Goal: Task Accomplishment & Management: Manage account settings

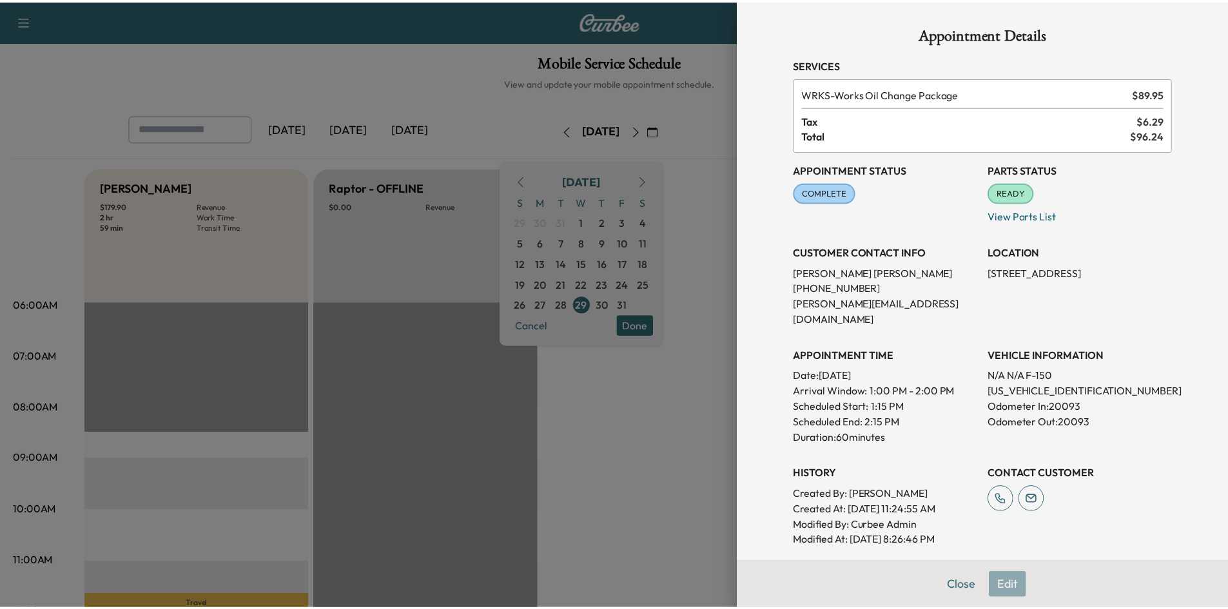
scroll to position [293, 0]
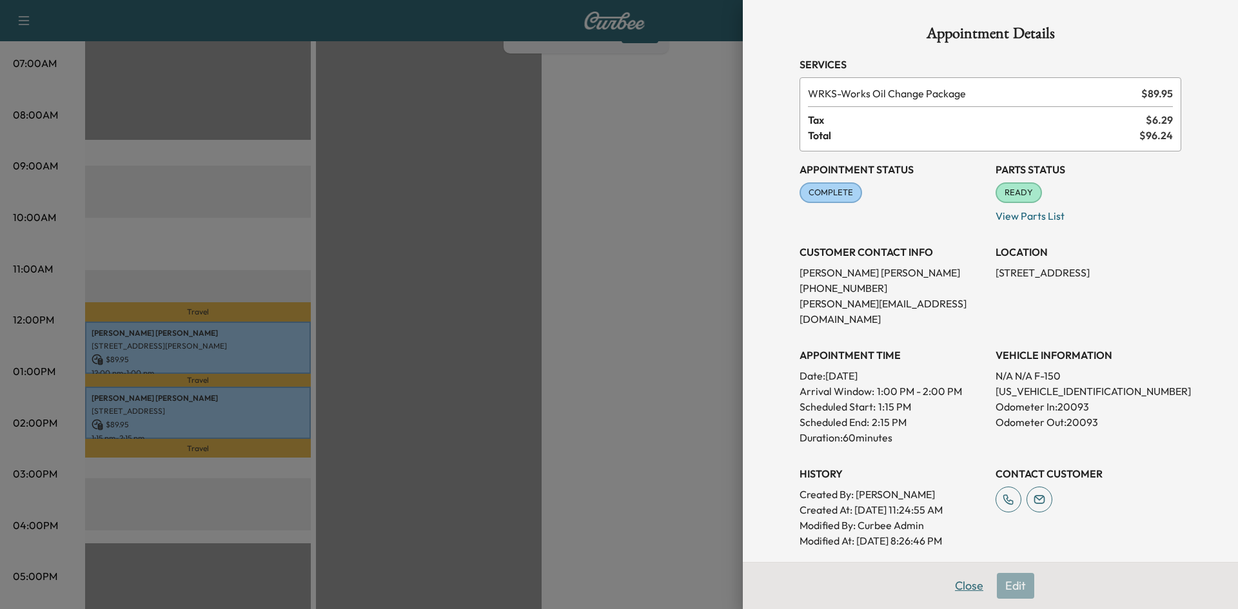
click at [953, 586] on button "Close" at bounding box center [969, 586] width 45 height 26
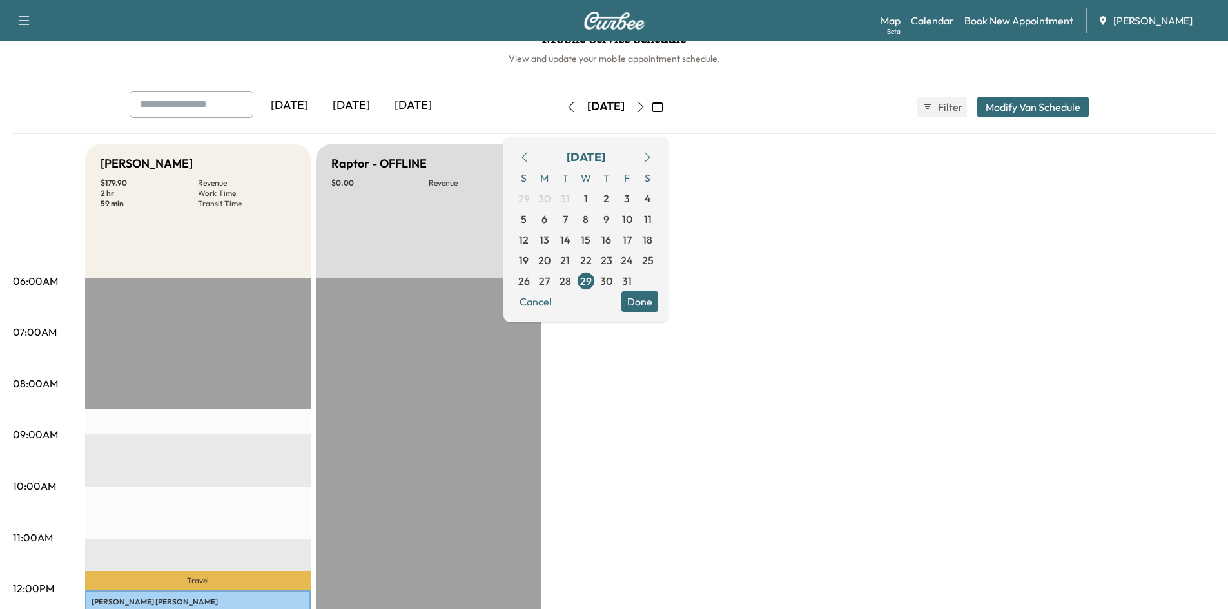
scroll to position [9, 0]
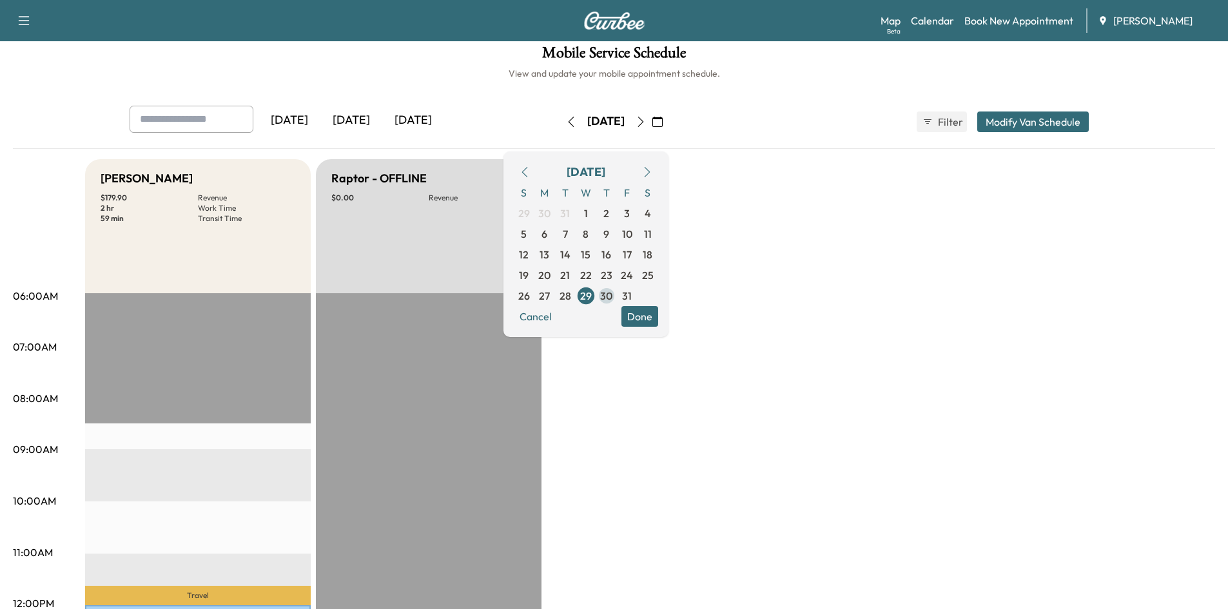
click at [613, 298] on span "30" at bounding box center [606, 295] width 12 height 15
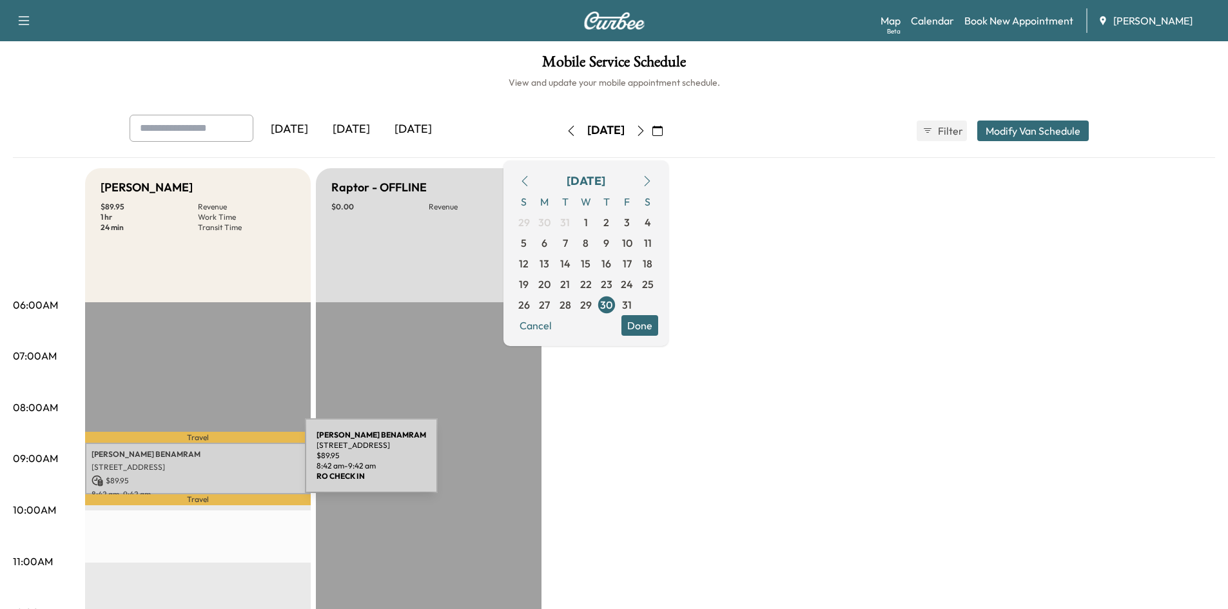
click at [208, 464] on p "[STREET_ADDRESS]" at bounding box center [198, 467] width 213 height 10
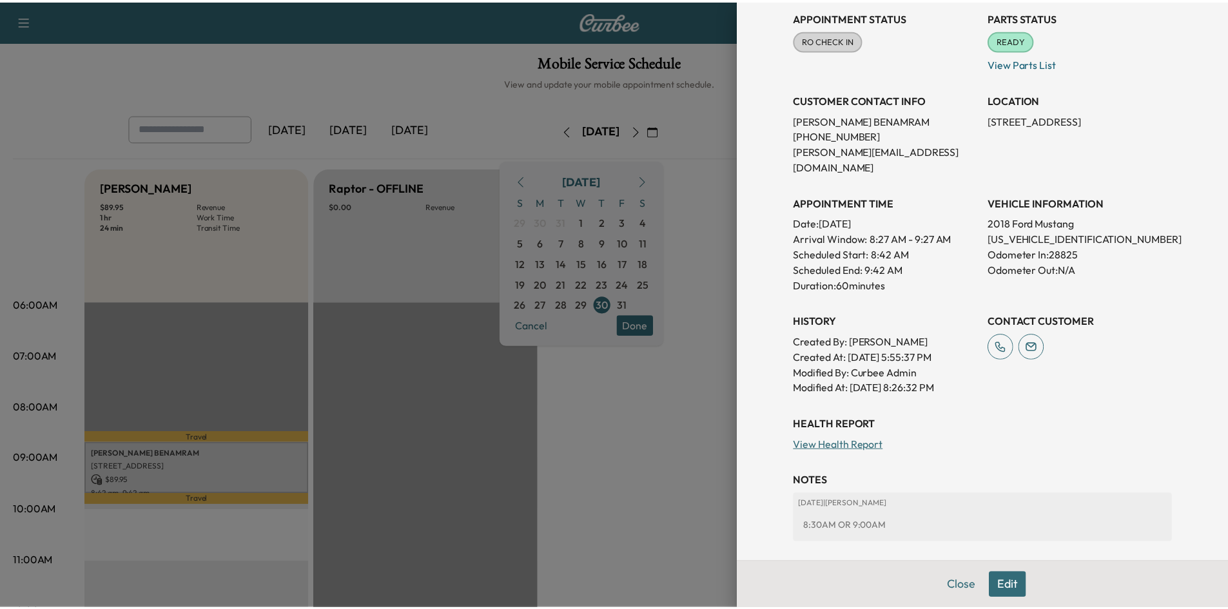
scroll to position [152, 0]
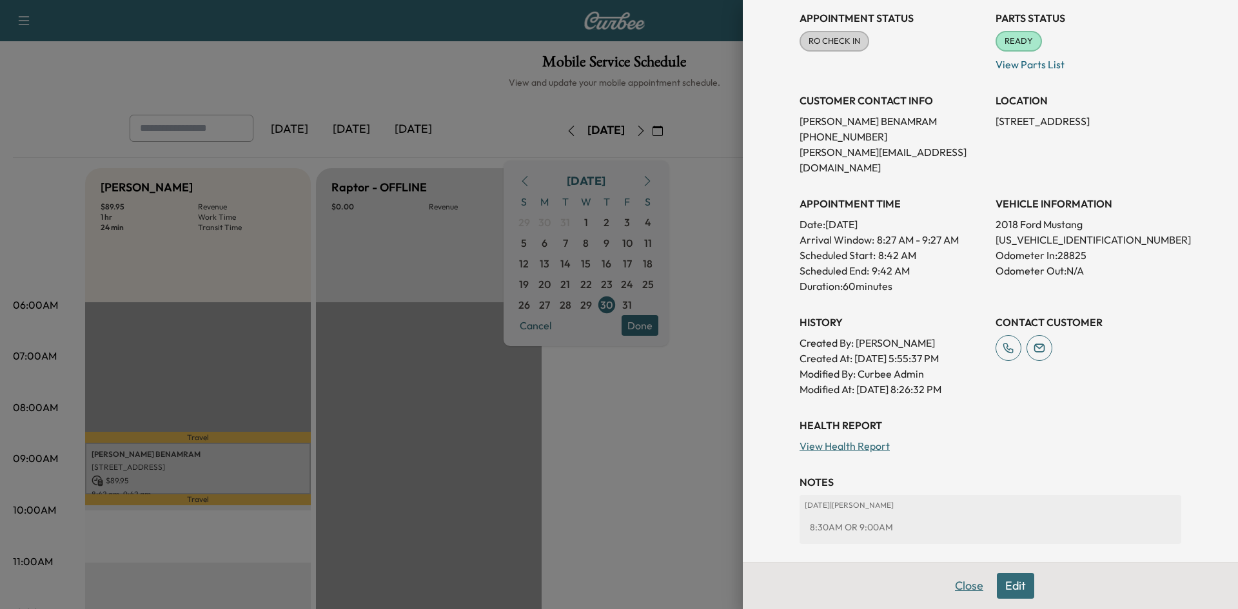
click at [954, 585] on button "Close" at bounding box center [969, 586] width 45 height 26
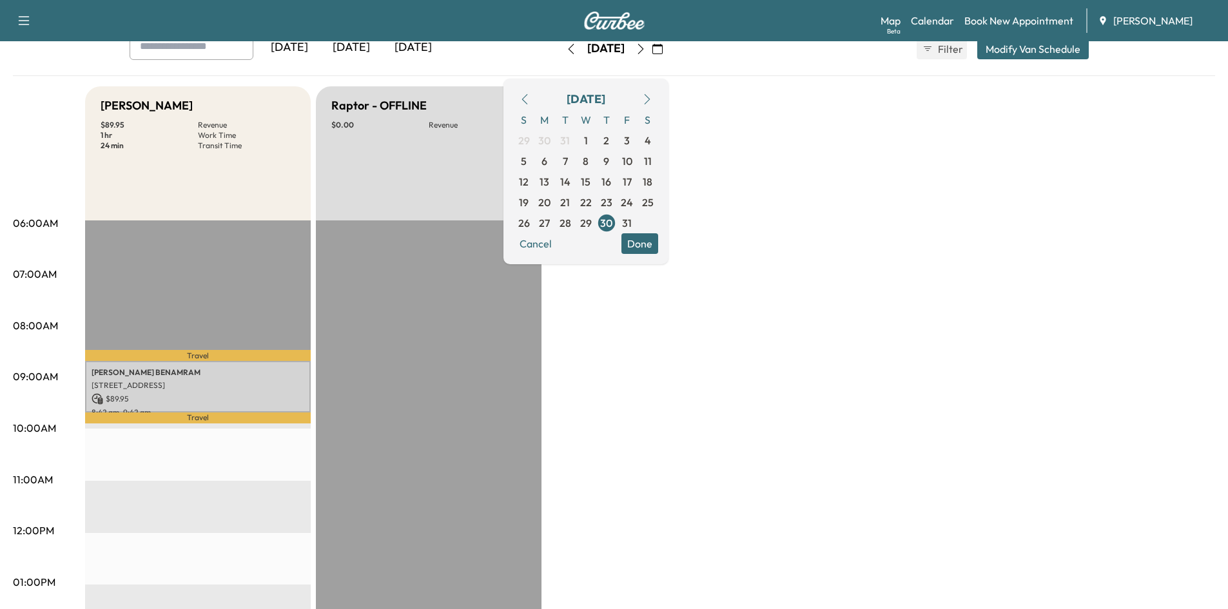
scroll to position [75, 0]
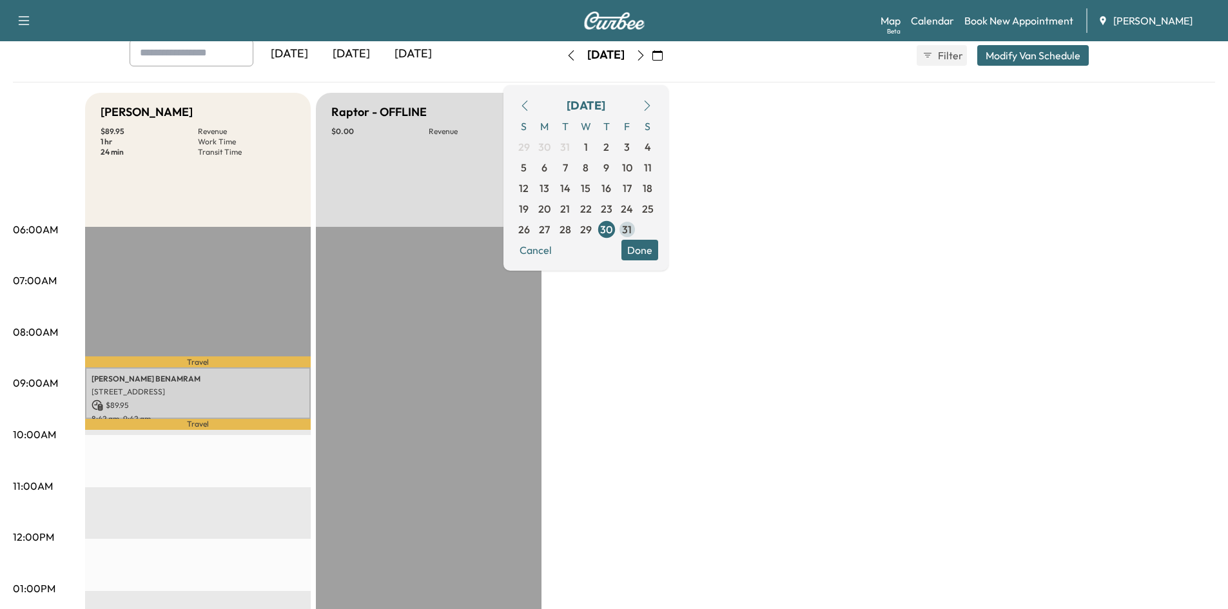
click at [632, 229] on span "31" at bounding box center [627, 229] width 10 height 15
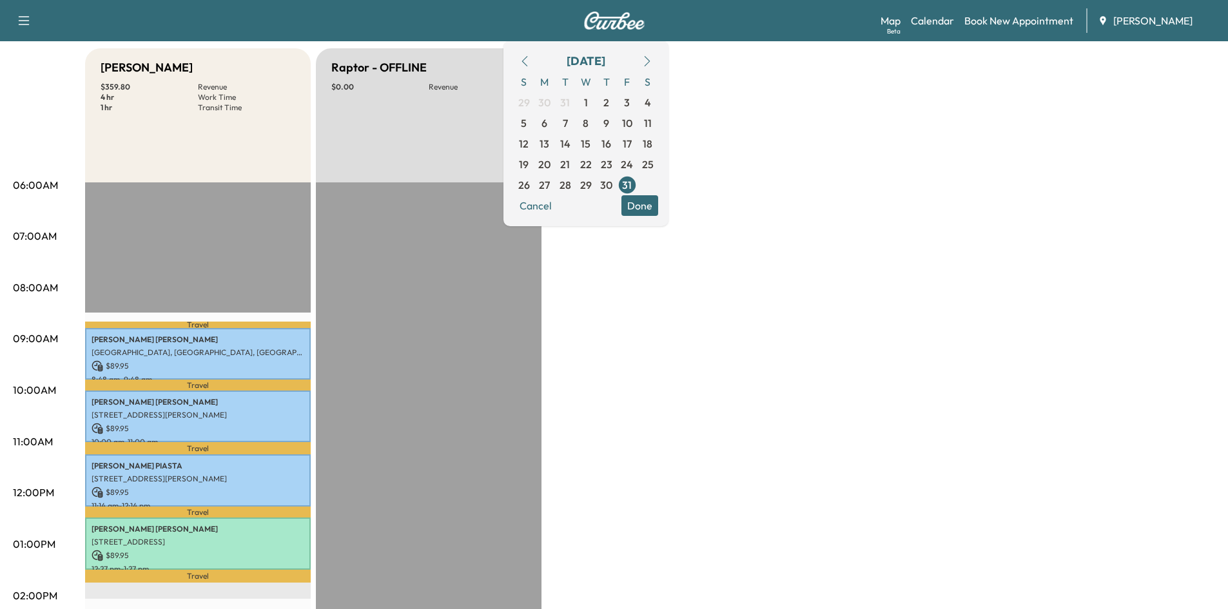
scroll to position [134, 0]
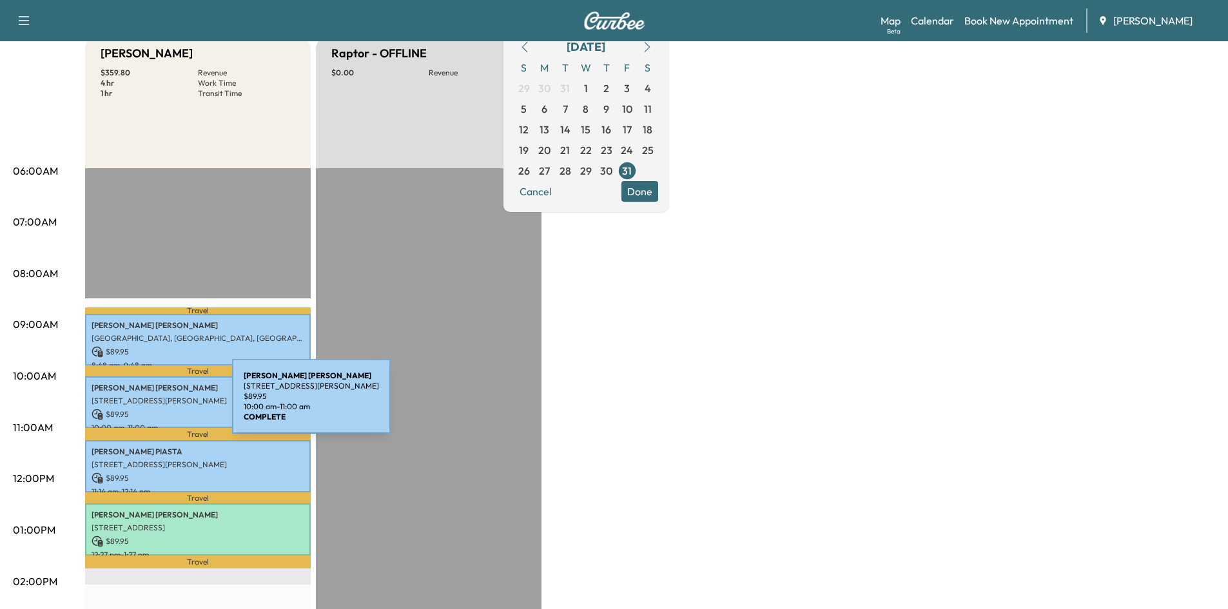
click at [135, 404] on div "[PERSON_NAME] [STREET_ADDRESS][PERSON_NAME][PERSON_NAME] $ 89.95 10:00 am - 11:…" at bounding box center [198, 403] width 226 height 52
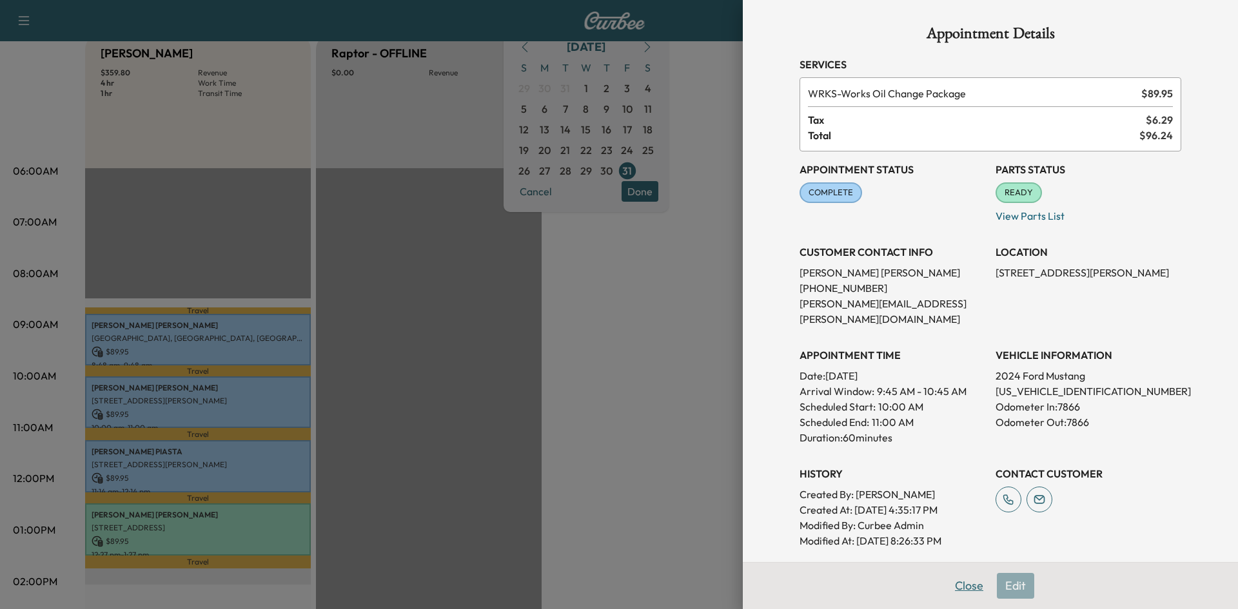
click at [967, 588] on button "Close" at bounding box center [969, 586] width 45 height 26
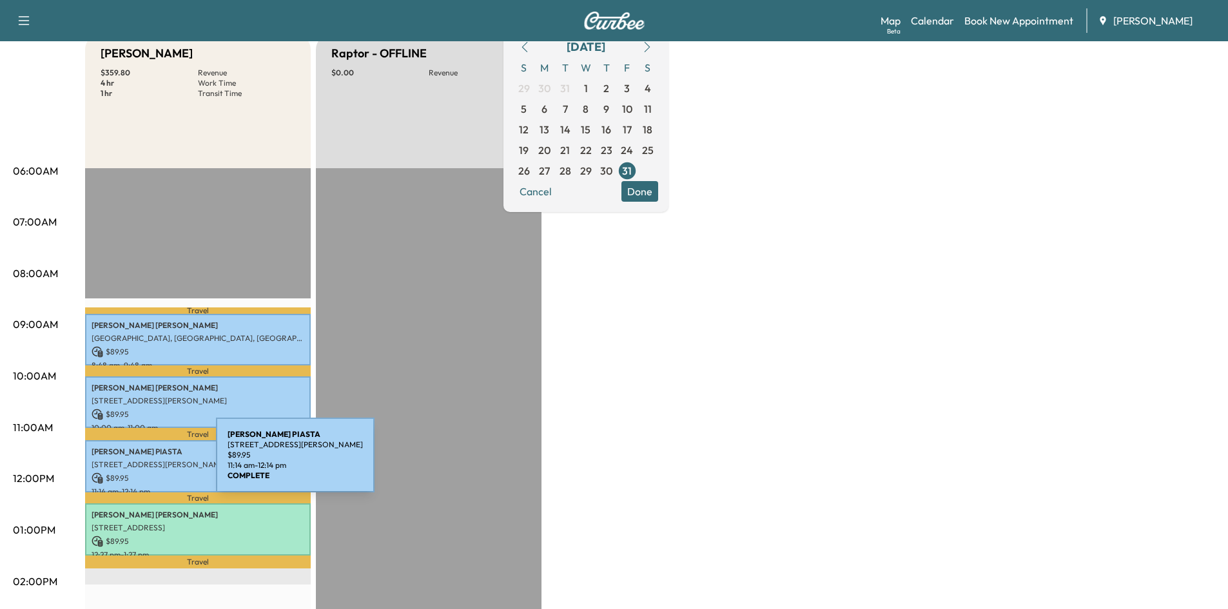
click at [119, 463] on p "[STREET_ADDRESS][PERSON_NAME]" at bounding box center [198, 465] width 213 height 10
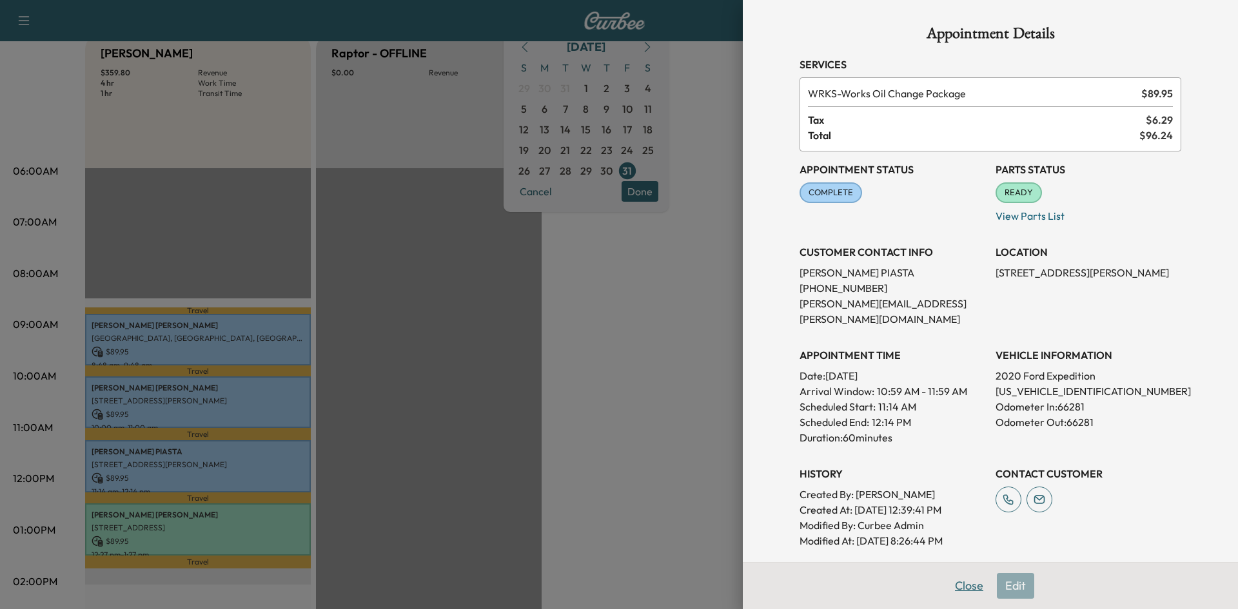
click at [965, 582] on button "Close" at bounding box center [969, 586] width 45 height 26
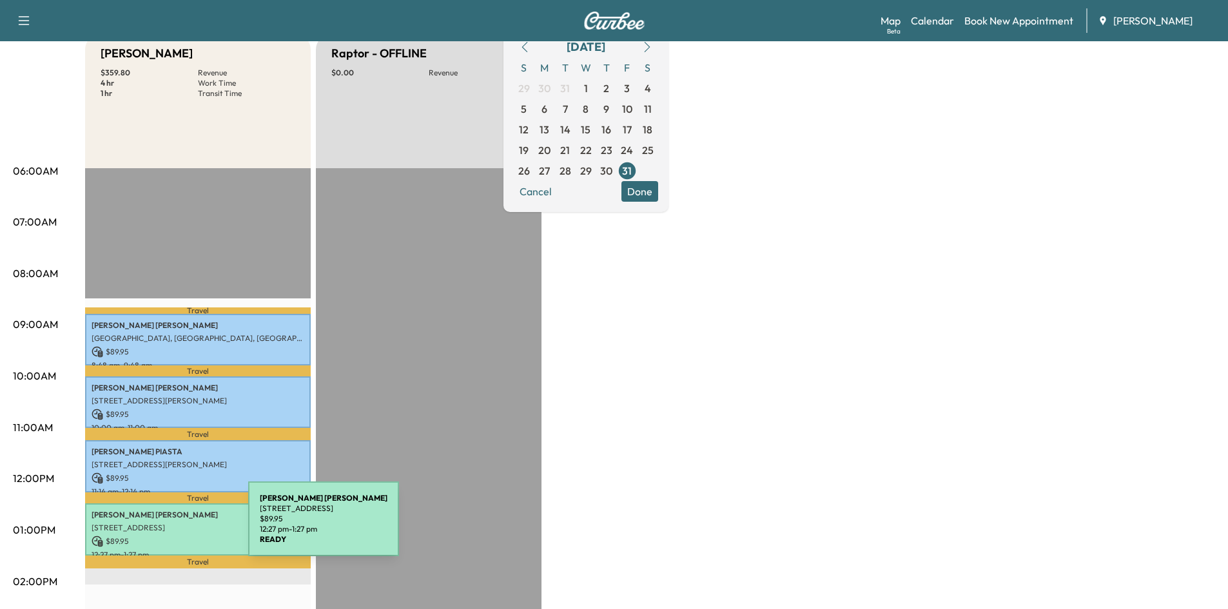
click at [152, 527] on p "[STREET_ADDRESS]" at bounding box center [198, 528] width 213 height 10
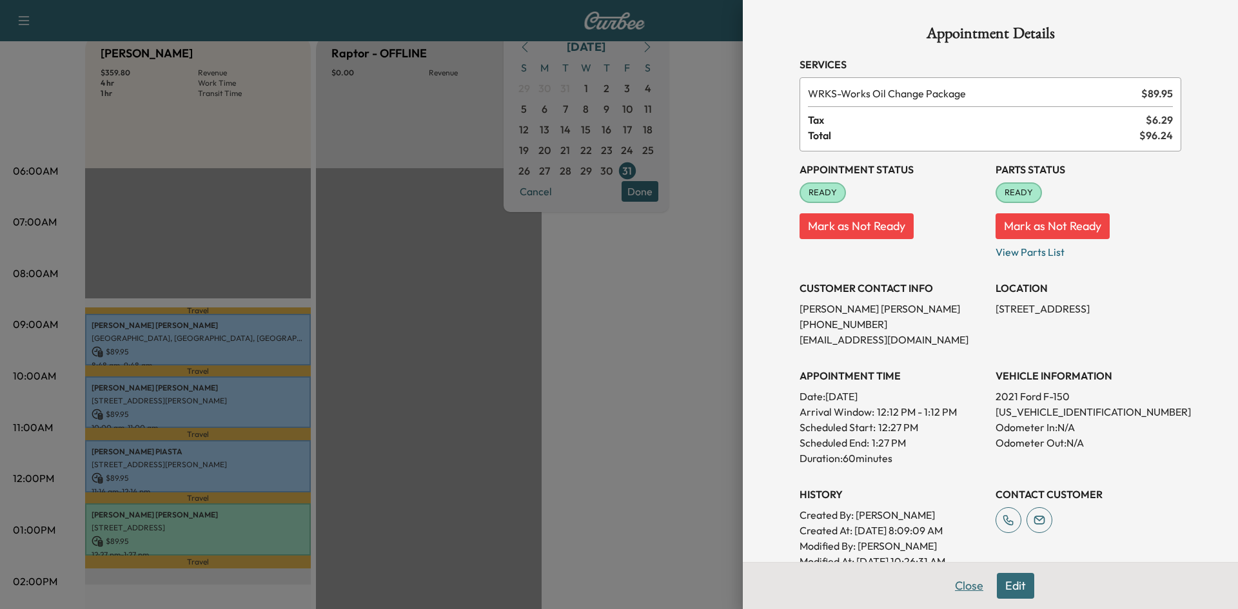
click at [954, 583] on button "Close" at bounding box center [969, 586] width 45 height 26
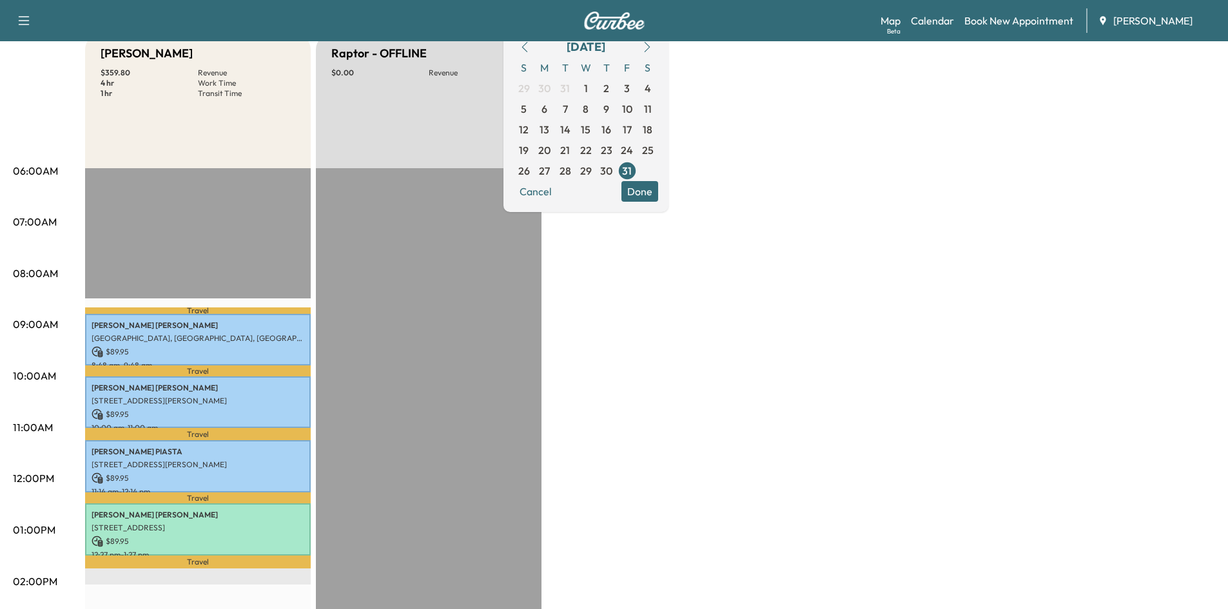
click at [653, 44] on icon "button" at bounding box center [647, 47] width 10 height 10
click at [547, 106] on span "3" at bounding box center [545, 108] width 6 height 15
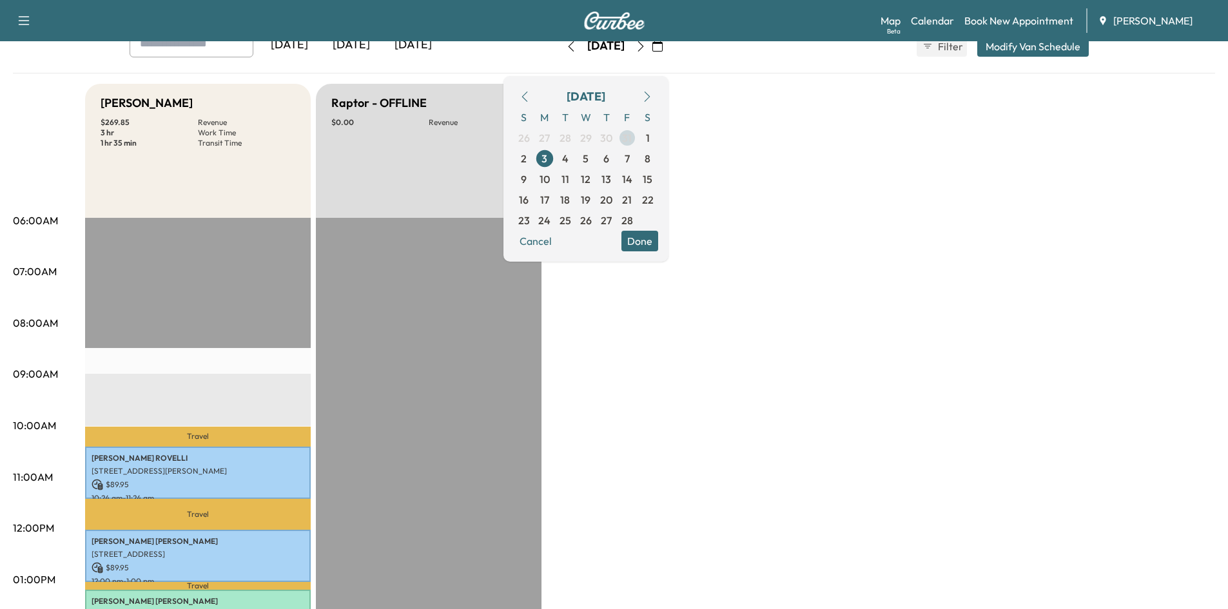
scroll to position [57, 0]
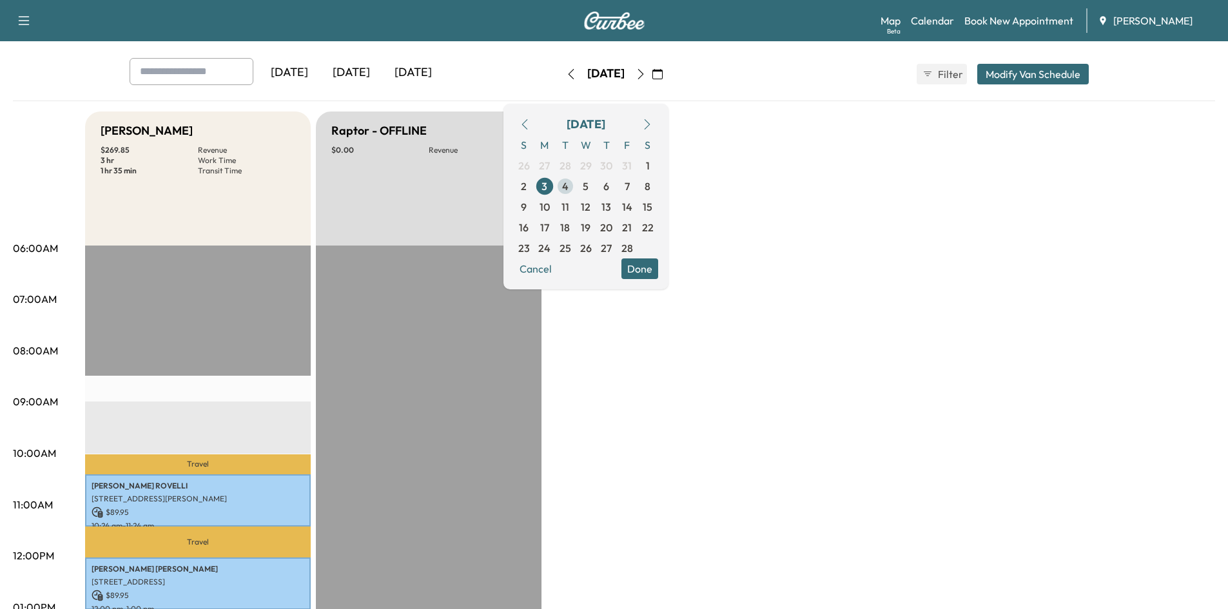
click at [569, 185] on span "4" at bounding box center [565, 186] width 6 height 15
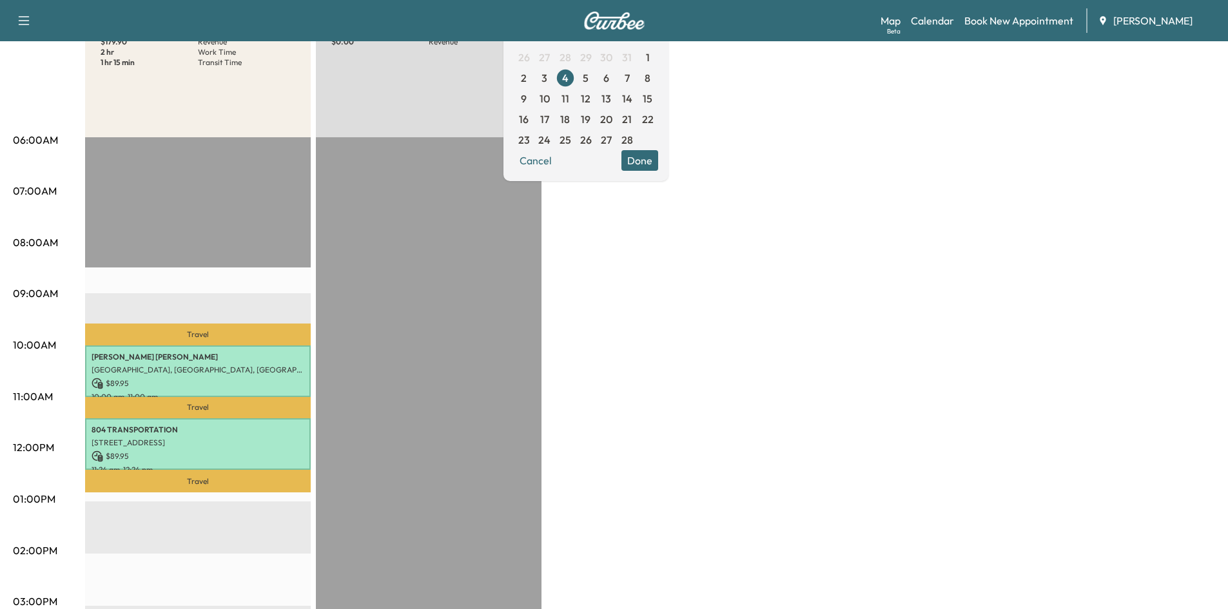
scroll to position [166, 0]
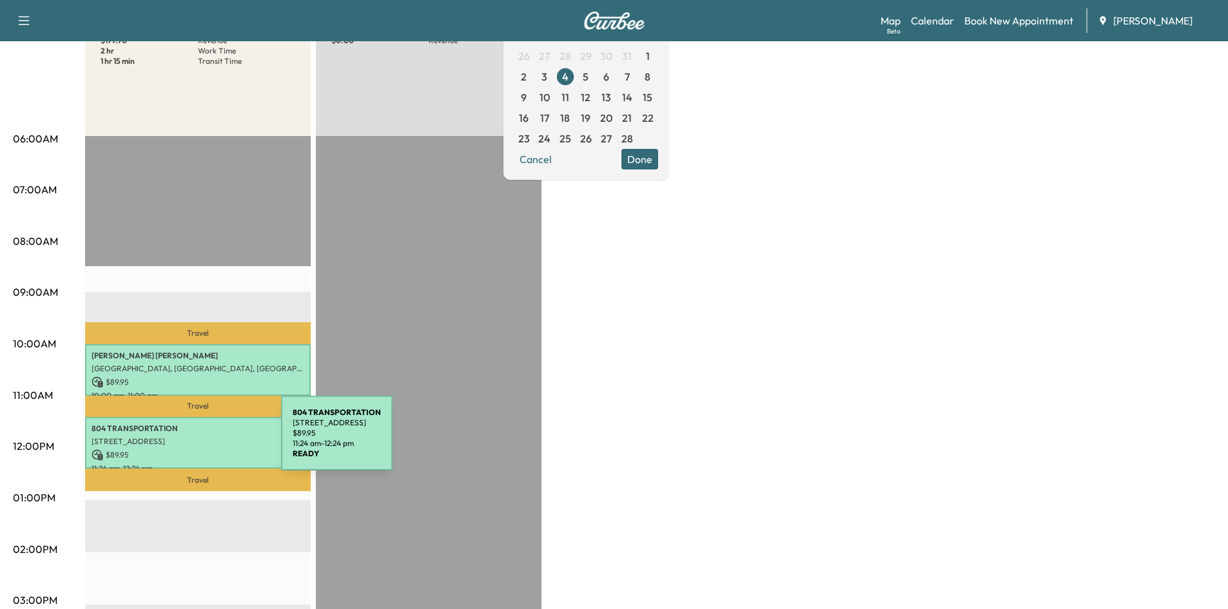
click at [184, 441] on p "[STREET_ADDRESS]" at bounding box center [198, 442] width 213 height 10
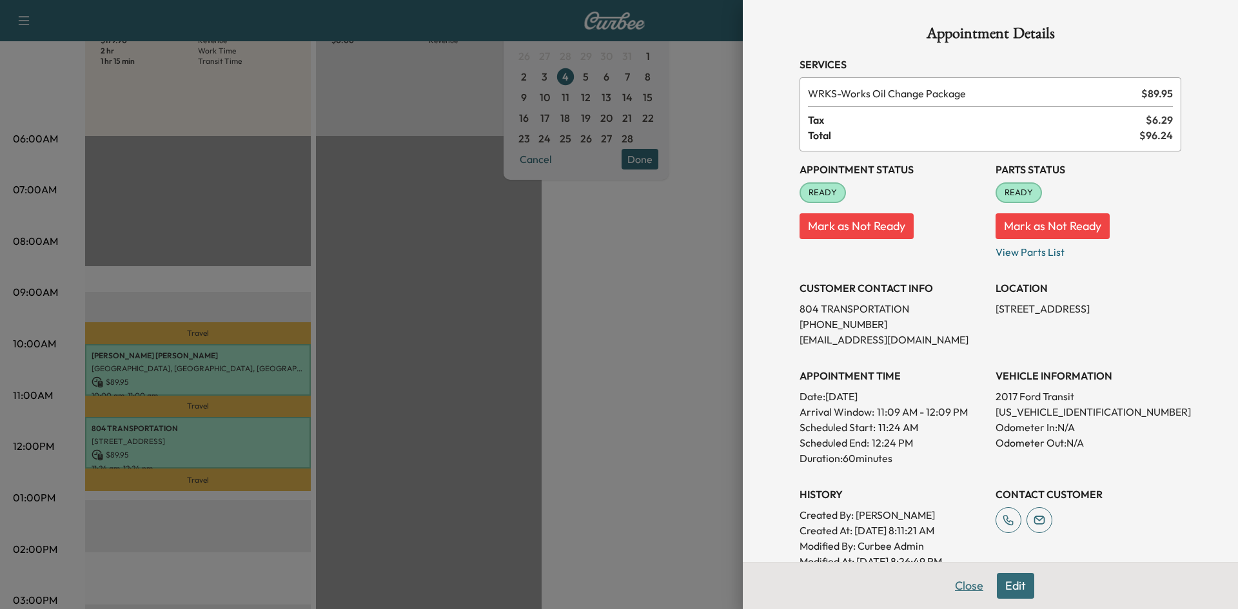
click at [957, 583] on button "Close" at bounding box center [969, 586] width 45 height 26
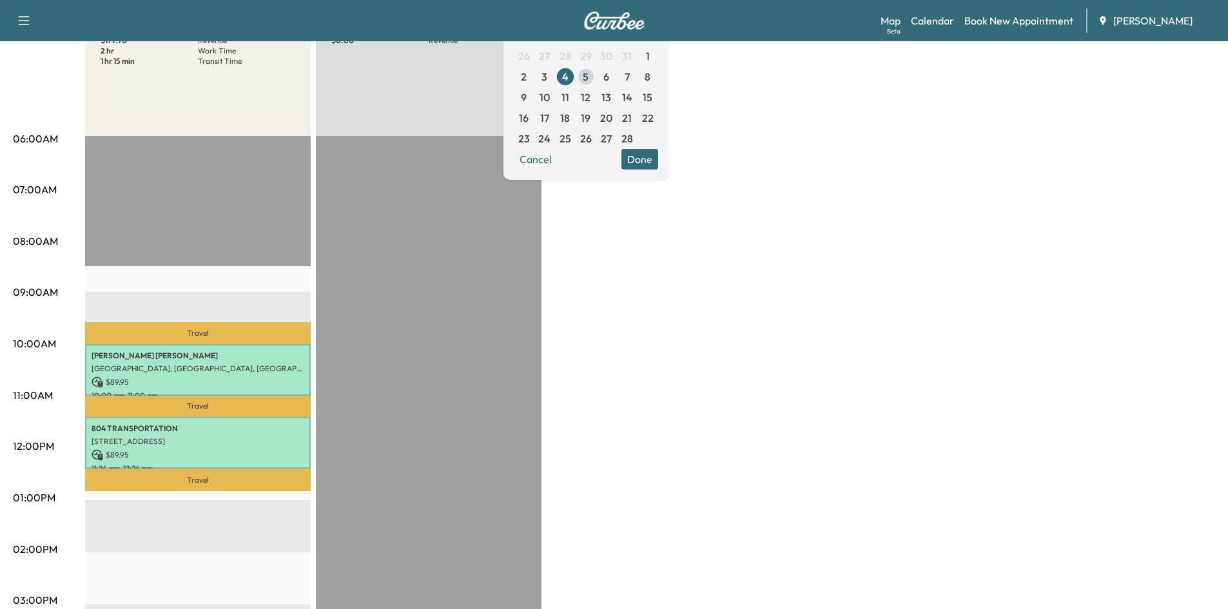
click at [589, 74] on span "5" at bounding box center [586, 76] width 6 height 15
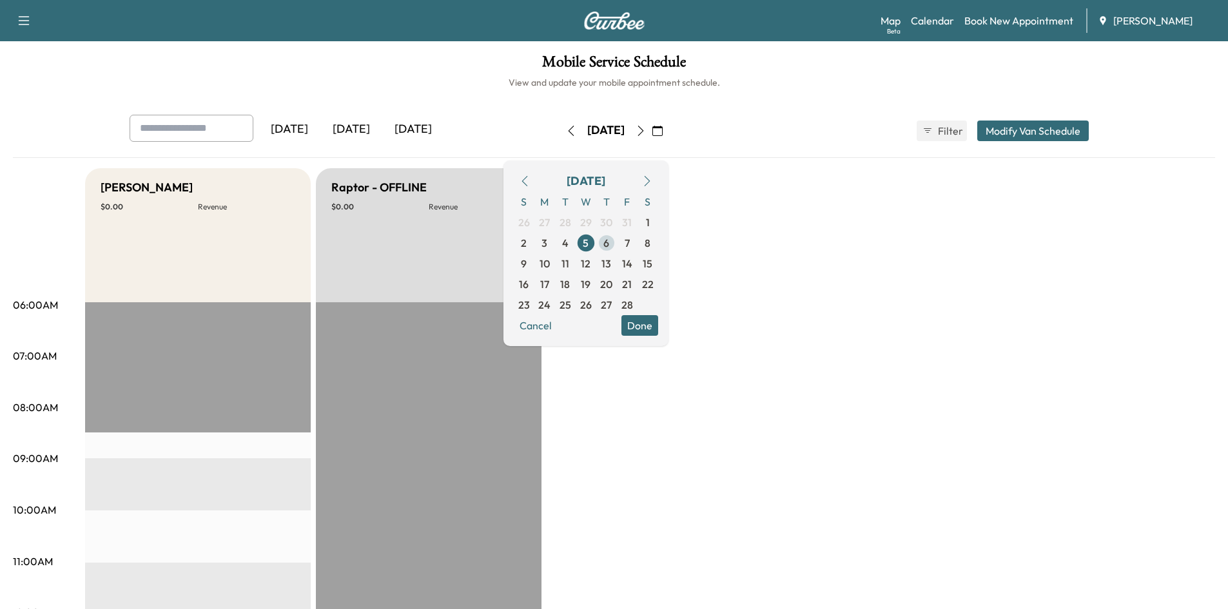
click at [609, 244] on span "6" at bounding box center [607, 242] width 6 height 15
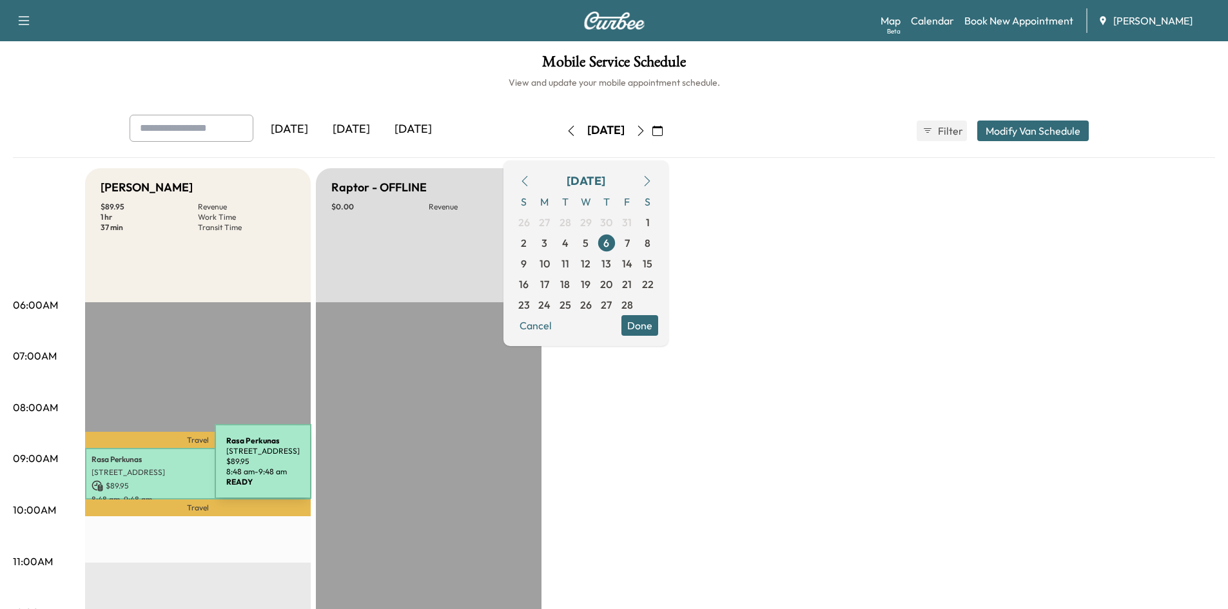
click at [119, 469] on p "[STREET_ADDRESS]" at bounding box center [198, 473] width 213 height 10
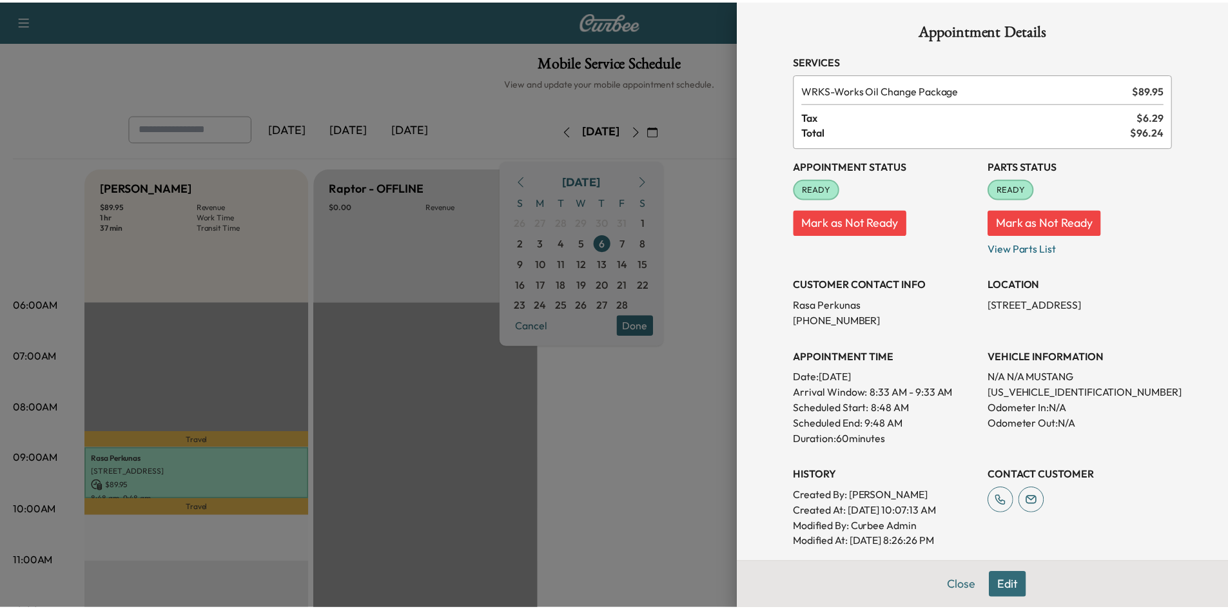
scroll to position [1, 0]
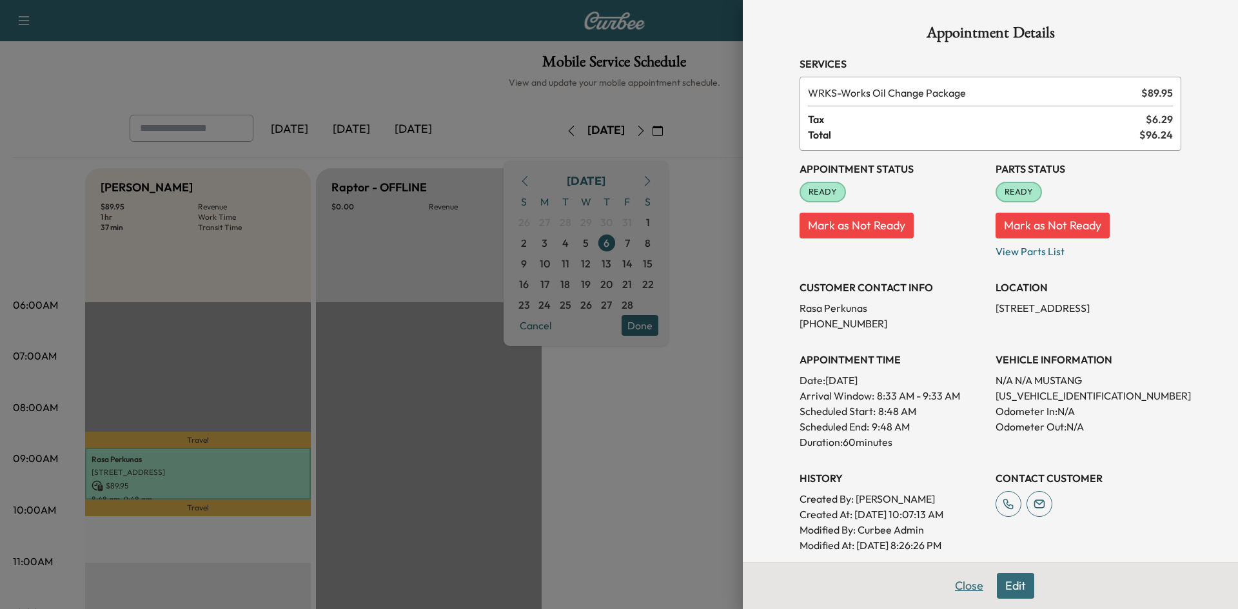
click at [963, 586] on button "Close" at bounding box center [969, 586] width 45 height 26
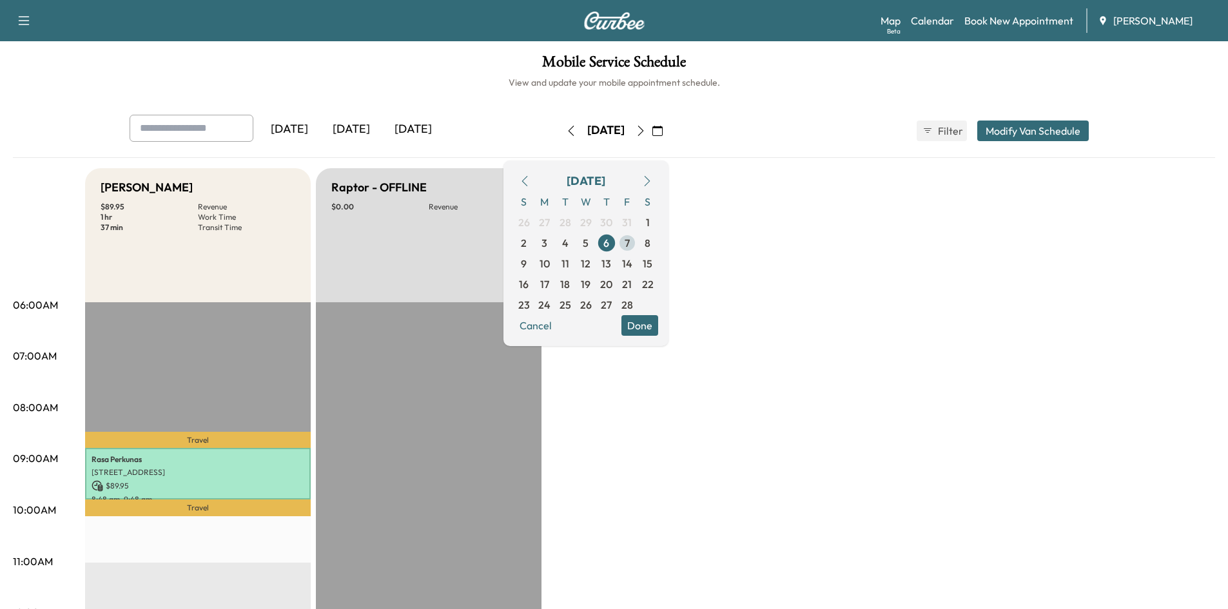
click at [630, 244] on span "7" at bounding box center [627, 242] width 5 height 15
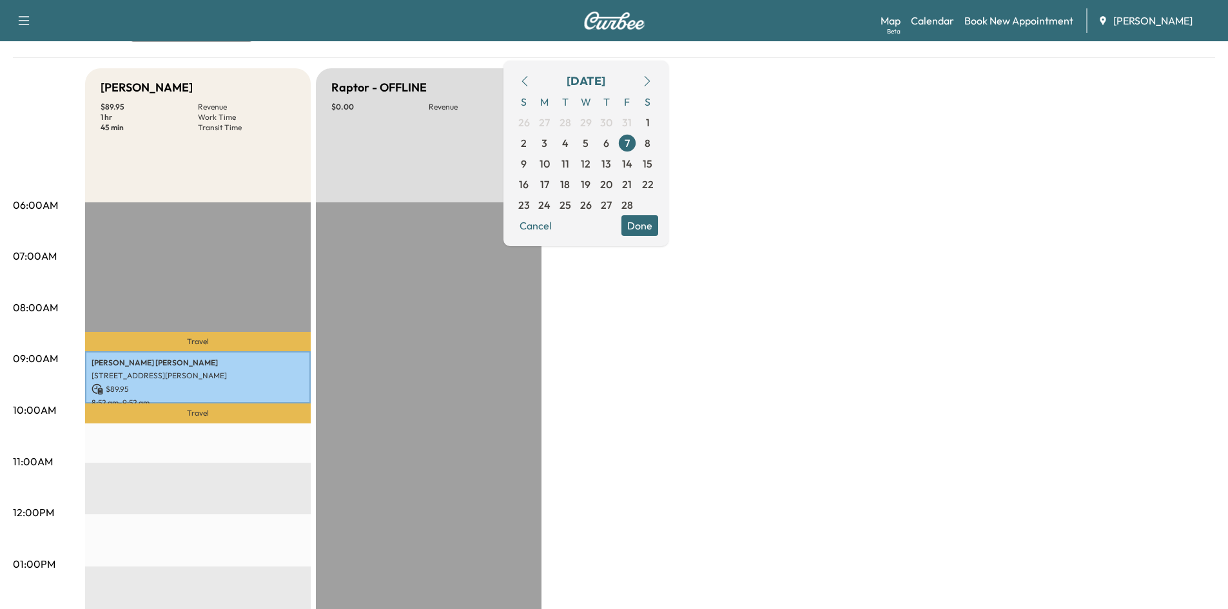
scroll to position [128, 0]
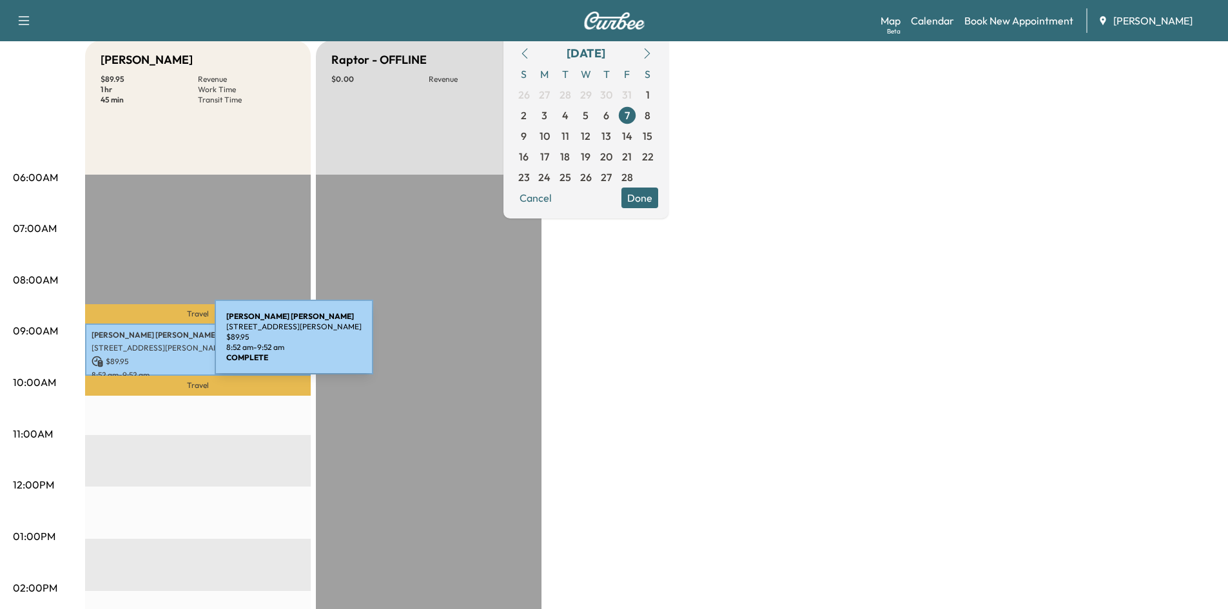
click at [118, 345] on p "[STREET_ADDRESS][PERSON_NAME]" at bounding box center [198, 348] width 213 height 10
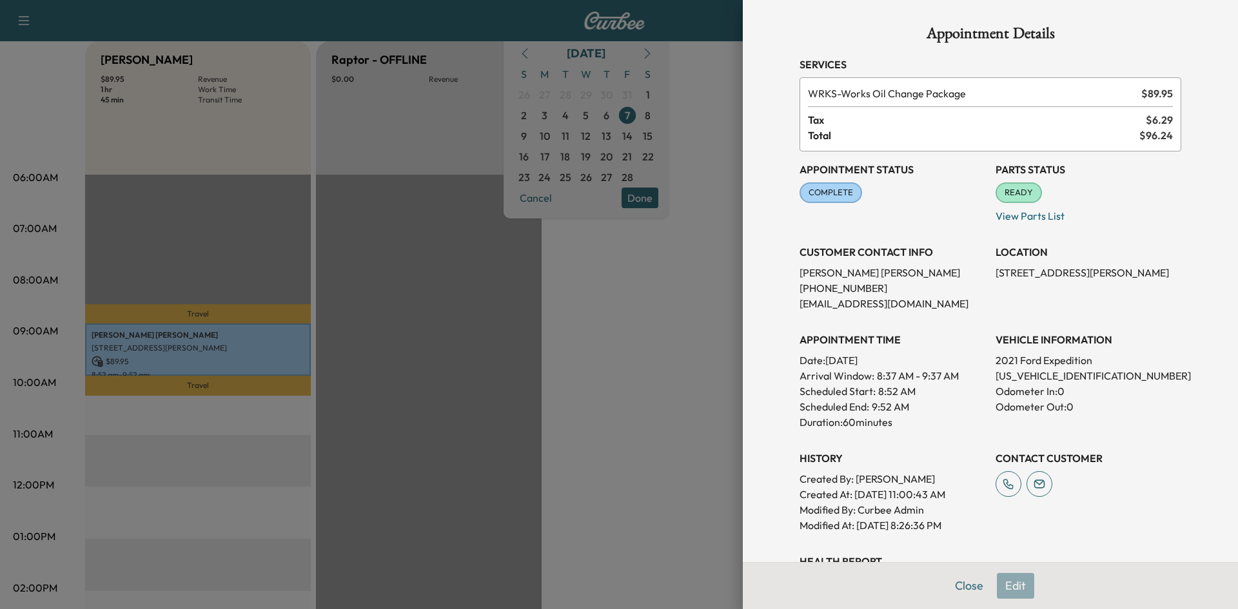
click at [950, 590] on button "Close" at bounding box center [969, 586] width 45 height 26
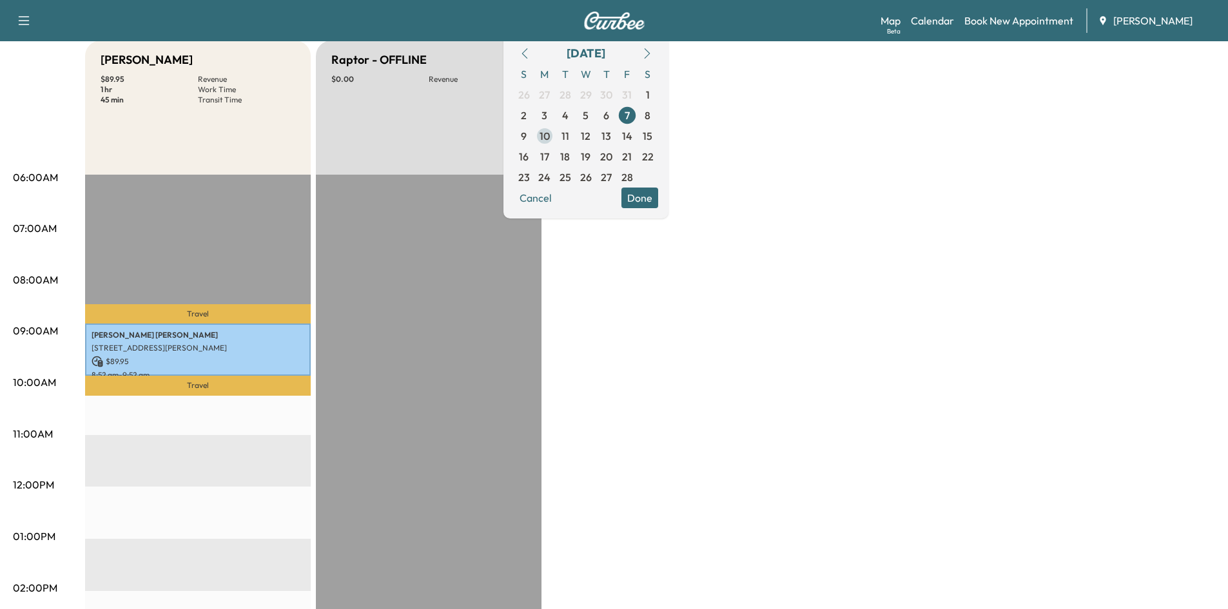
click at [550, 137] on span "10" at bounding box center [545, 135] width 10 height 15
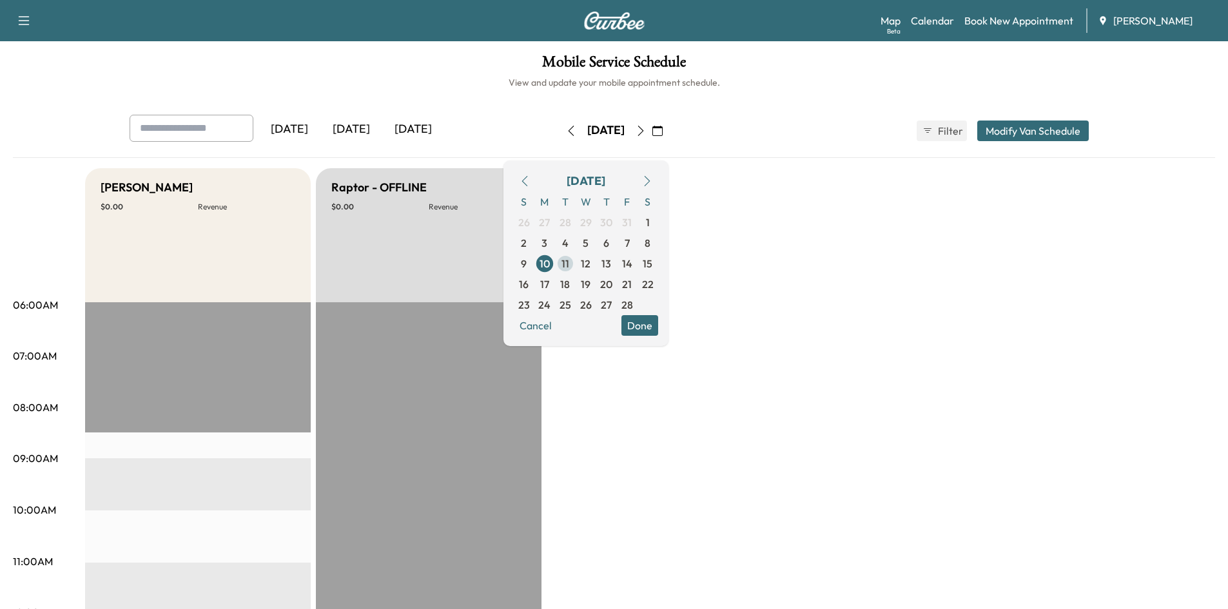
click at [569, 268] on span "11" at bounding box center [566, 263] width 8 height 15
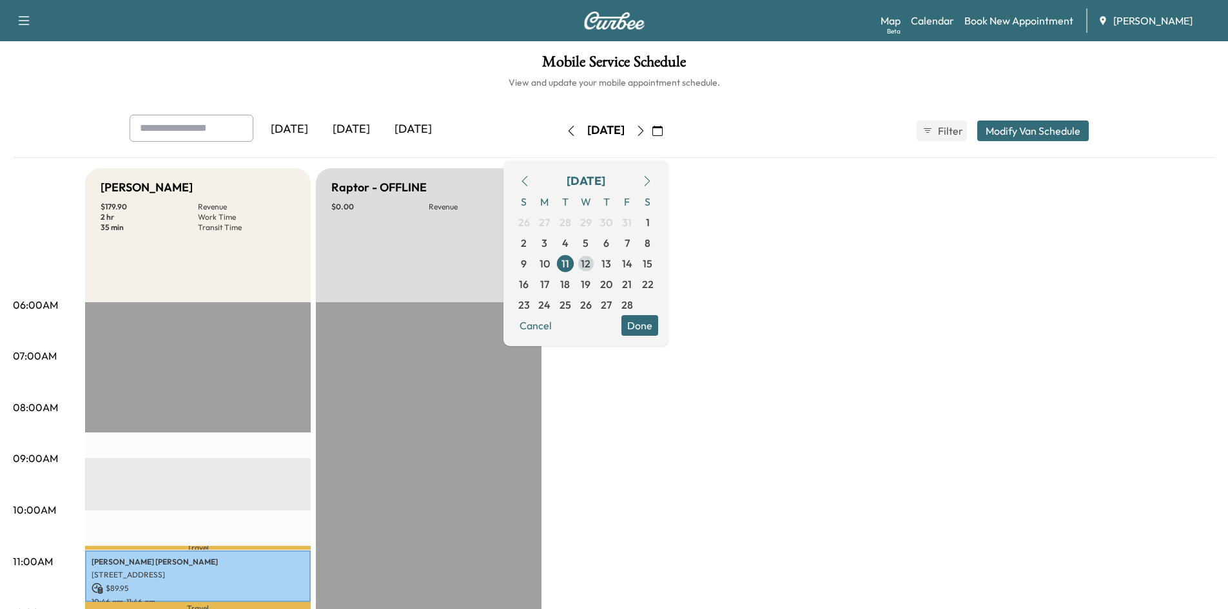
click at [591, 266] on span "12" at bounding box center [586, 263] width 10 height 15
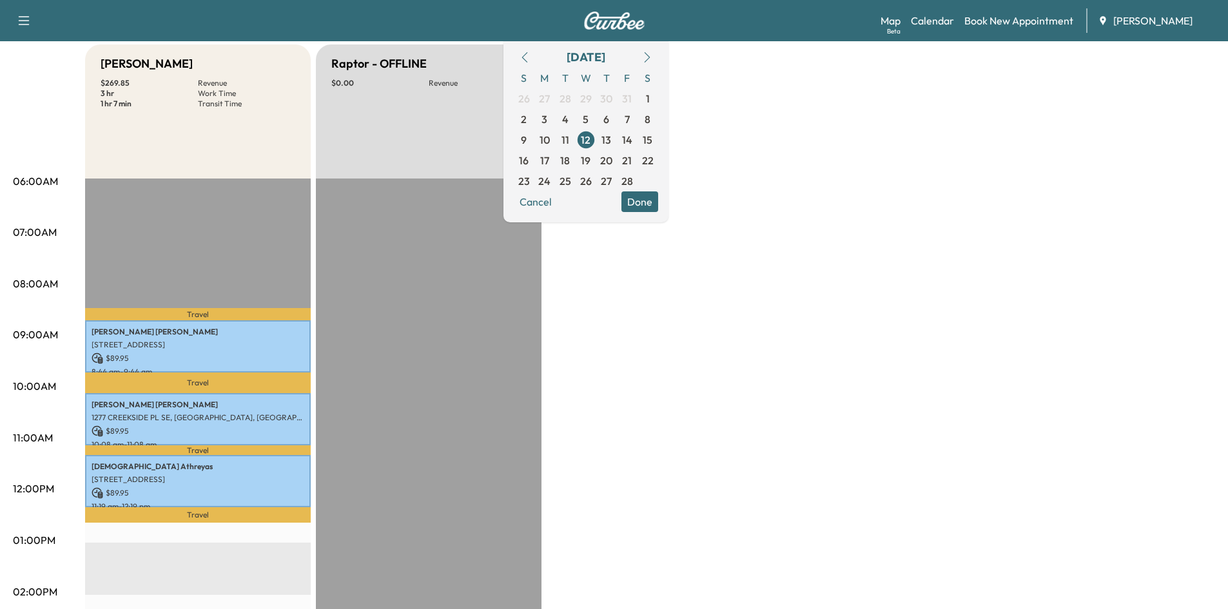
scroll to position [128, 0]
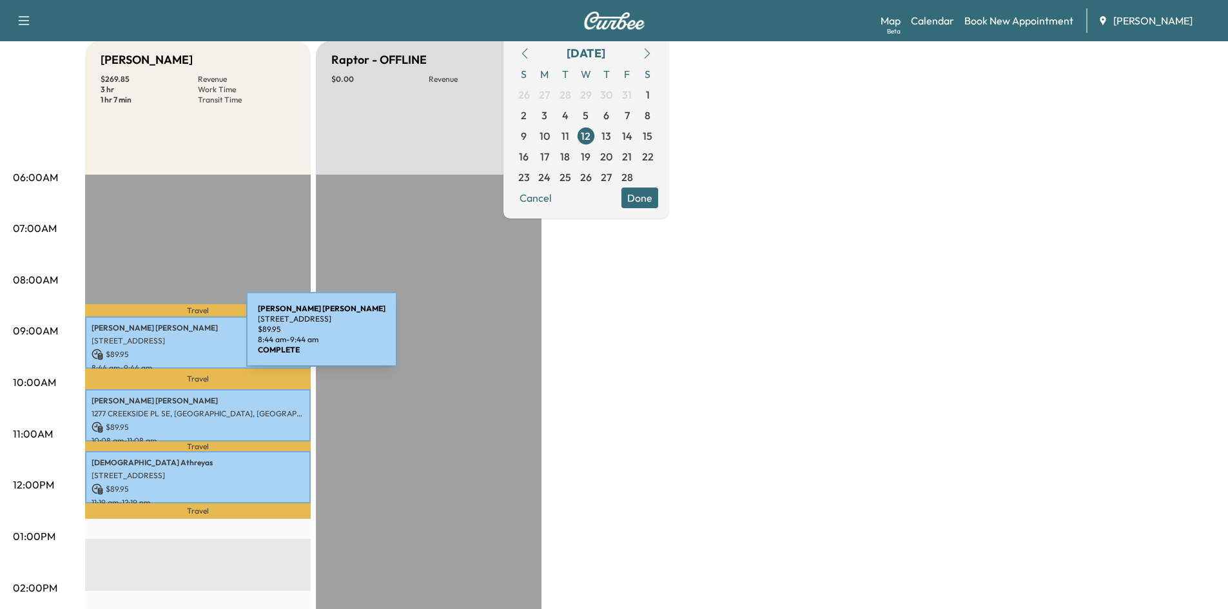
click at [150, 337] on p "[STREET_ADDRESS]" at bounding box center [198, 341] width 213 height 10
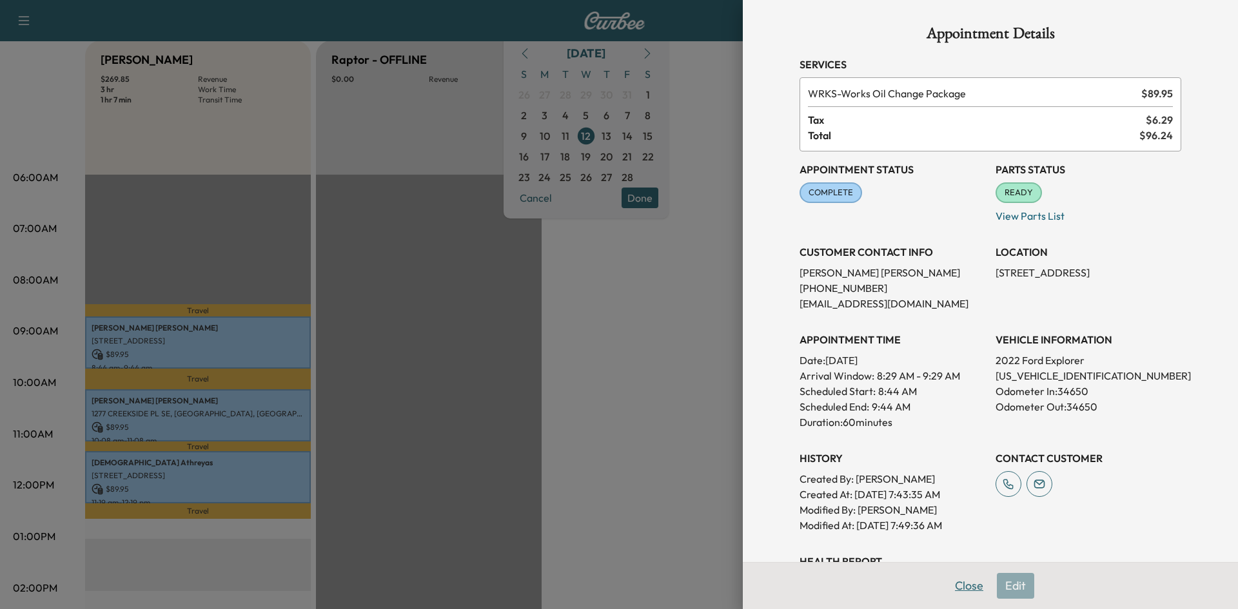
click at [963, 589] on button "Close" at bounding box center [969, 586] width 45 height 26
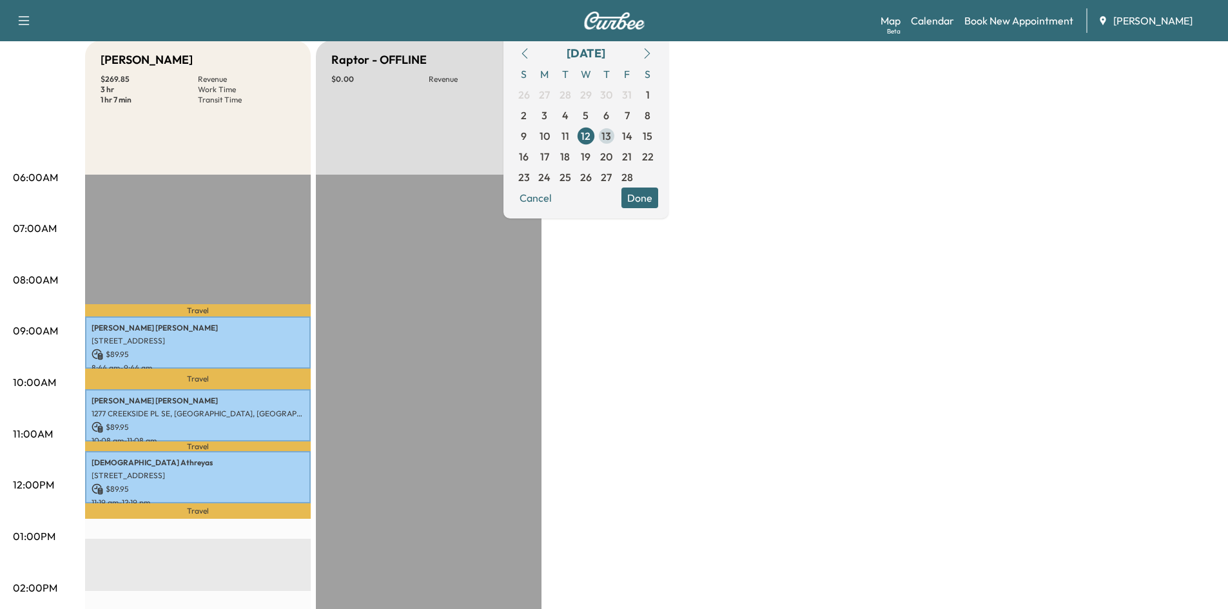
click at [611, 135] on span "13" at bounding box center [607, 135] width 10 height 15
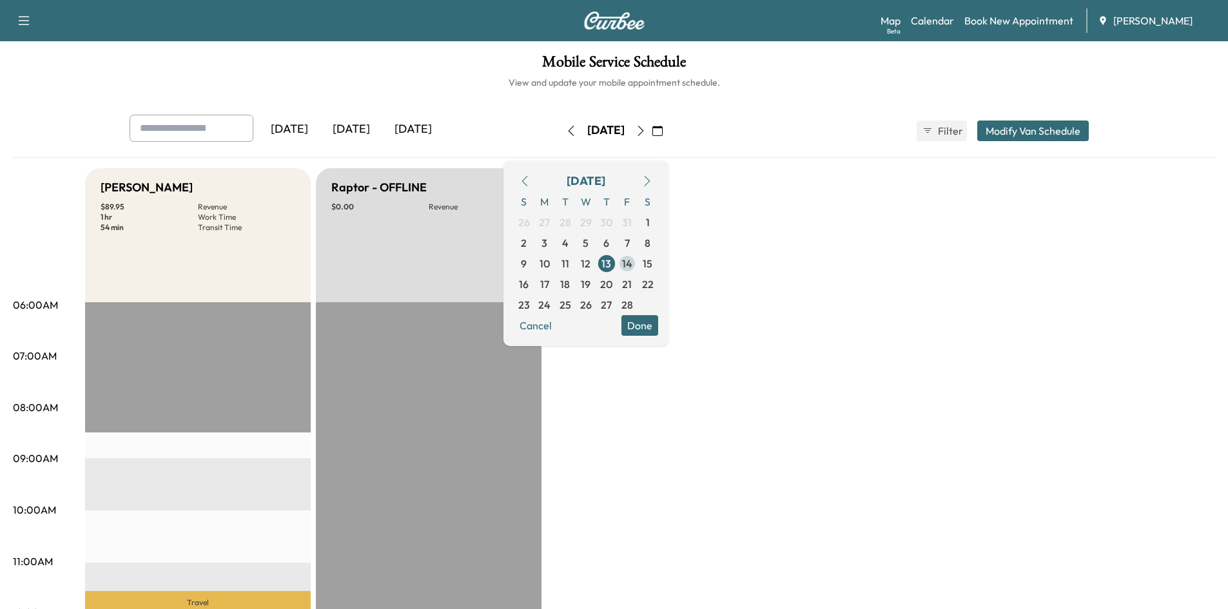
click at [633, 265] on span "14" at bounding box center [627, 263] width 10 height 15
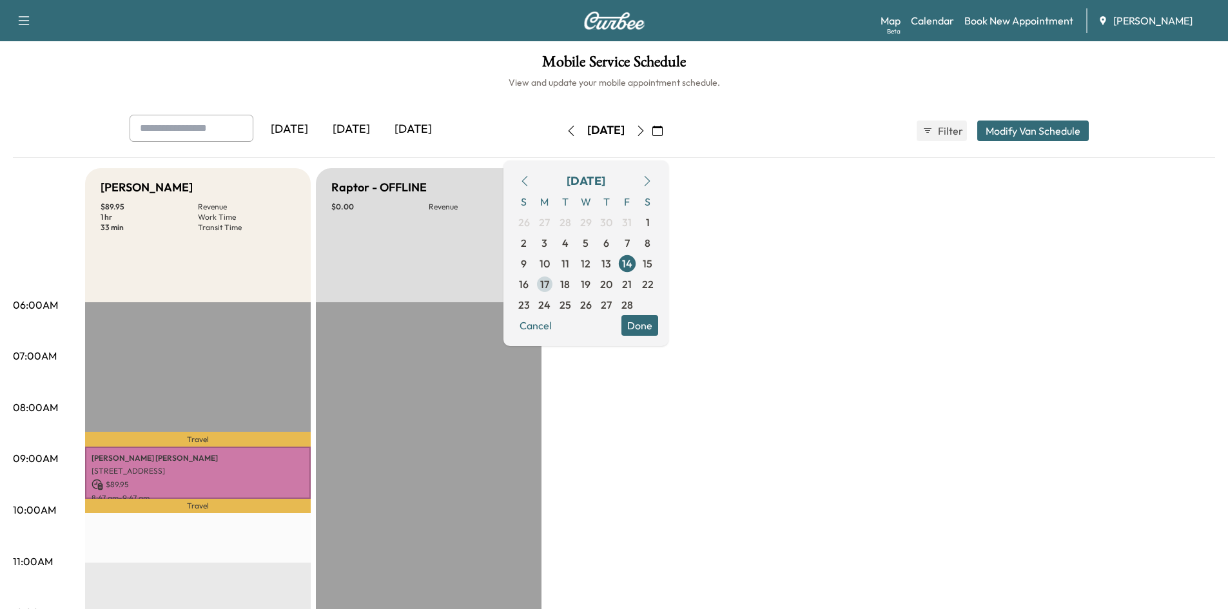
click at [549, 284] on span "17" at bounding box center [544, 284] width 9 height 15
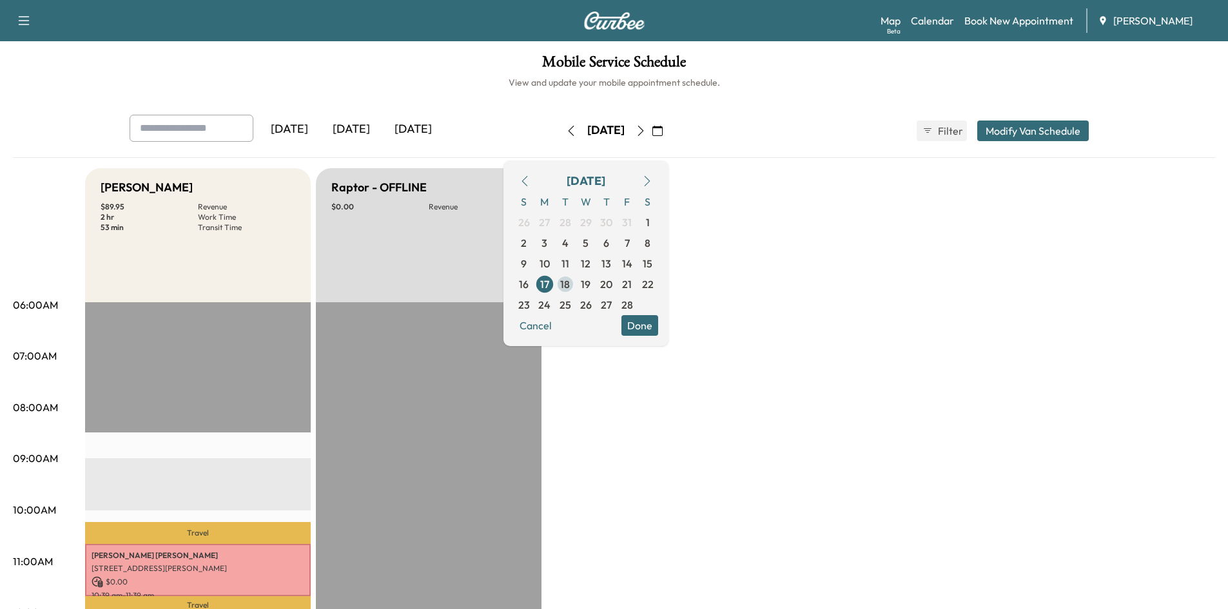
click at [570, 282] on span "18" at bounding box center [565, 284] width 10 height 15
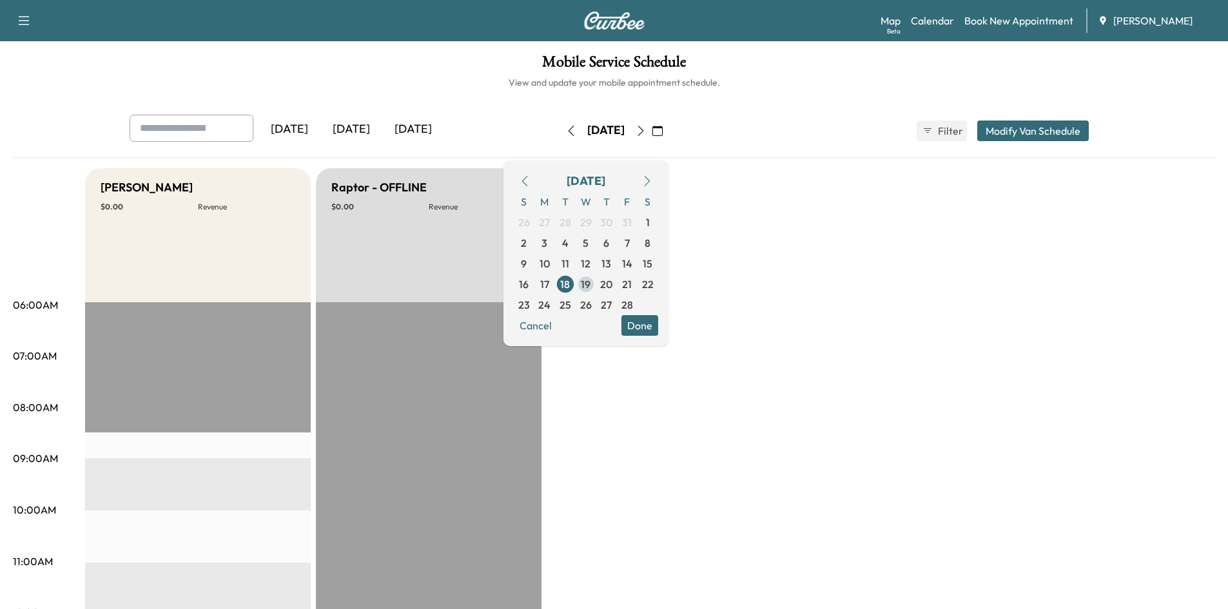
click at [591, 287] on span "19" at bounding box center [586, 284] width 10 height 15
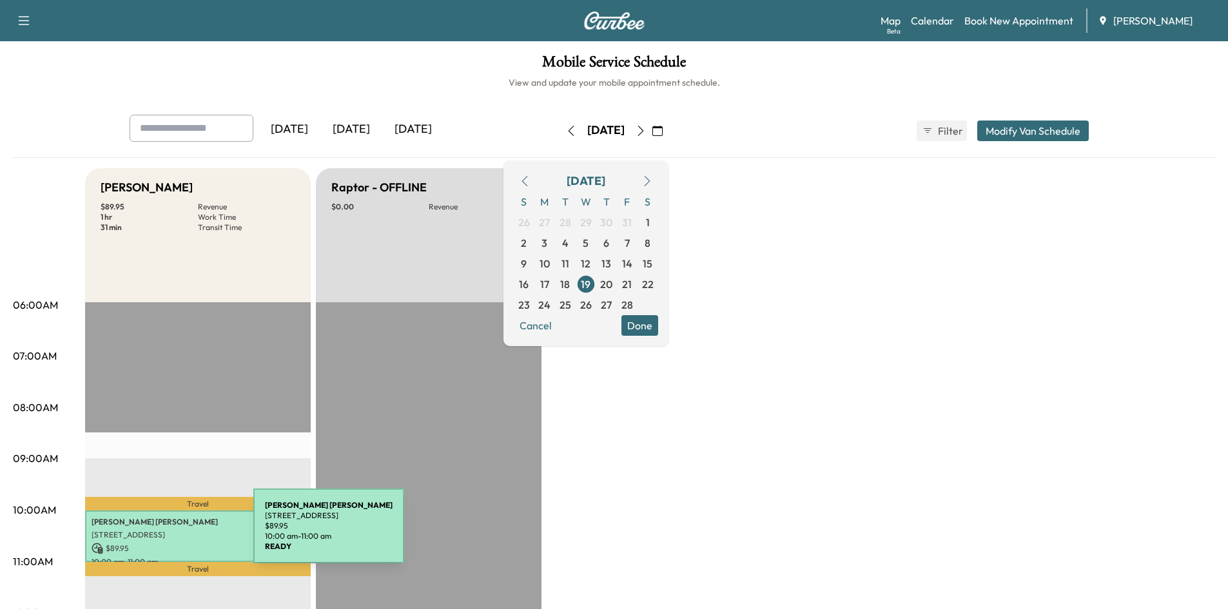
click at [157, 534] on p "[STREET_ADDRESS]" at bounding box center [198, 535] width 213 height 10
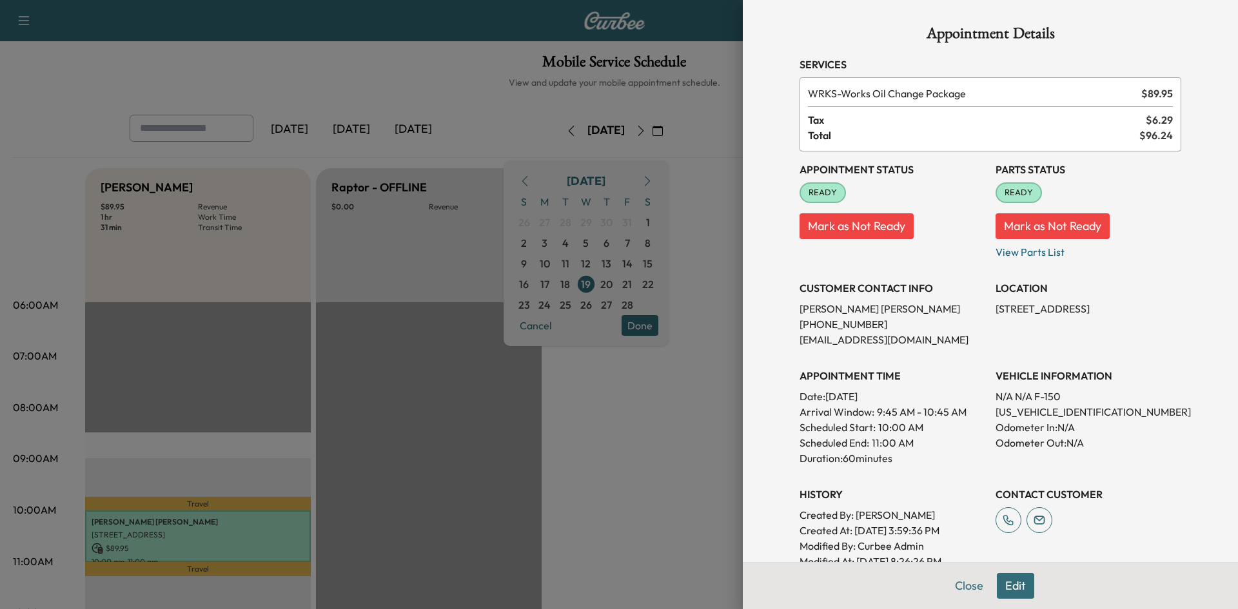
drag, startPoint x: 960, startPoint y: 586, endPoint x: 1209, endPoint y: 507, distance: 261.2
click at [974, 575] on button "Close" at bounding box center [969, 586] width 45 height 26
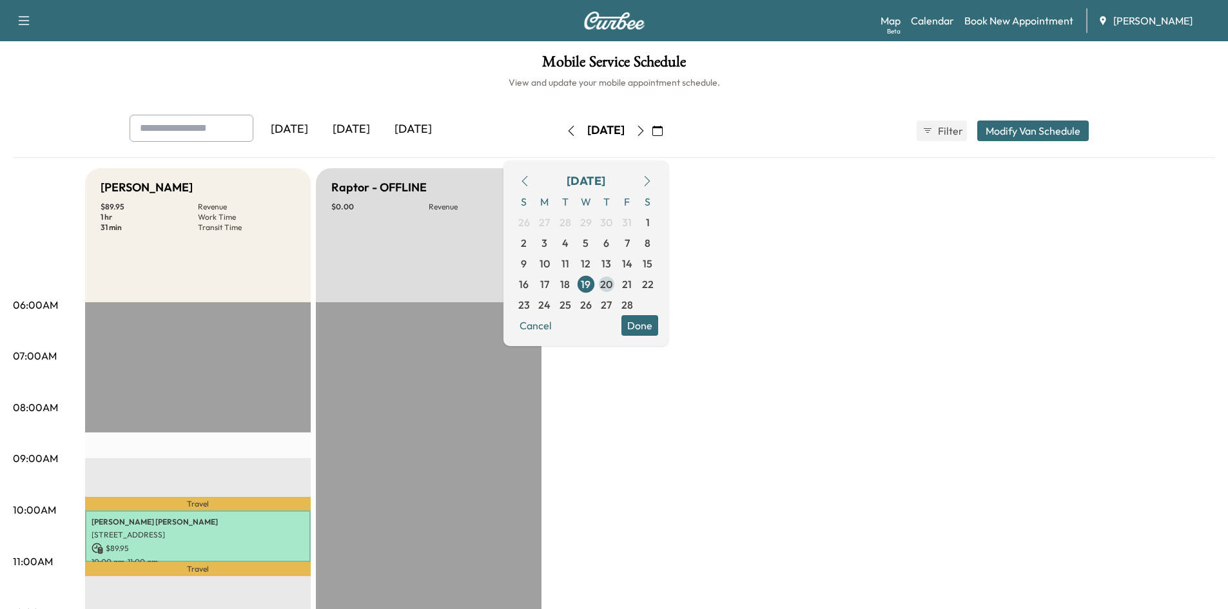
click at [613, 287] on span "20" at bounding box center [606, 284] width 12 height 15
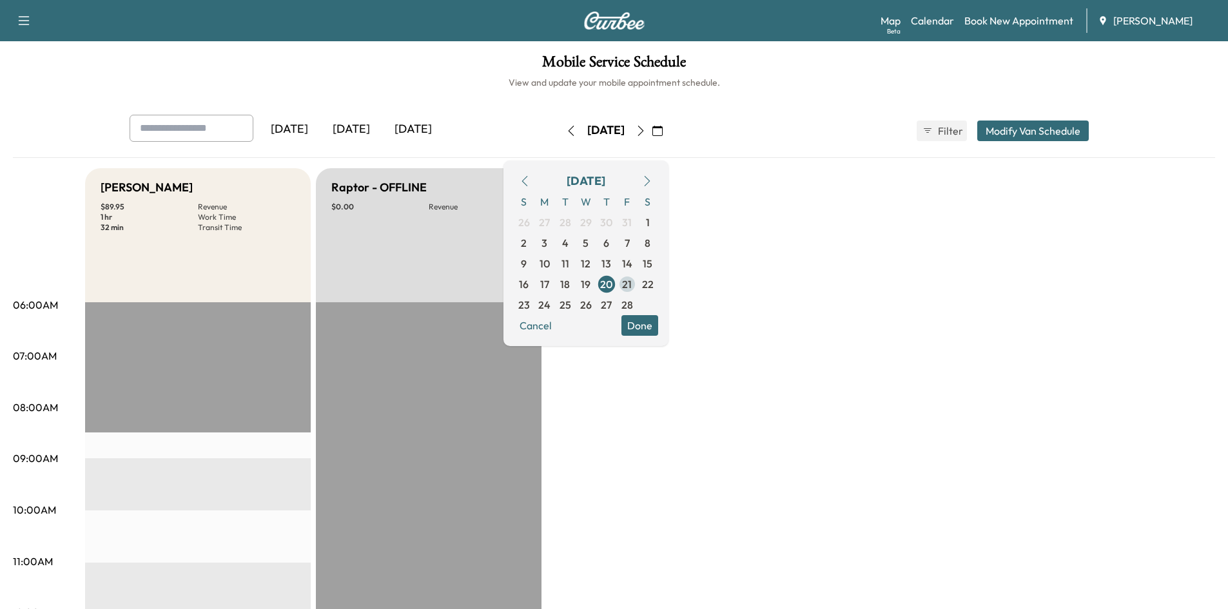
click at [632, 286] on span "21" at bounding box center [627, 284] width 10 height 15
click at [551, 306] on span "24" at bounding box center [544, 304] width 12 height 15
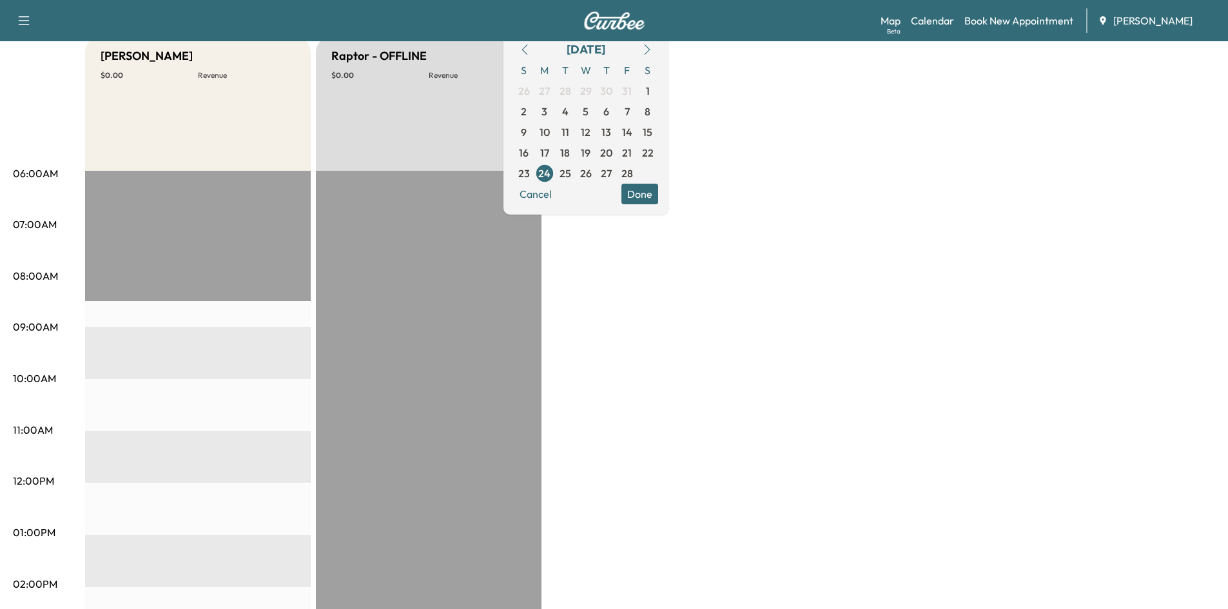
scroll to position [111, 0]
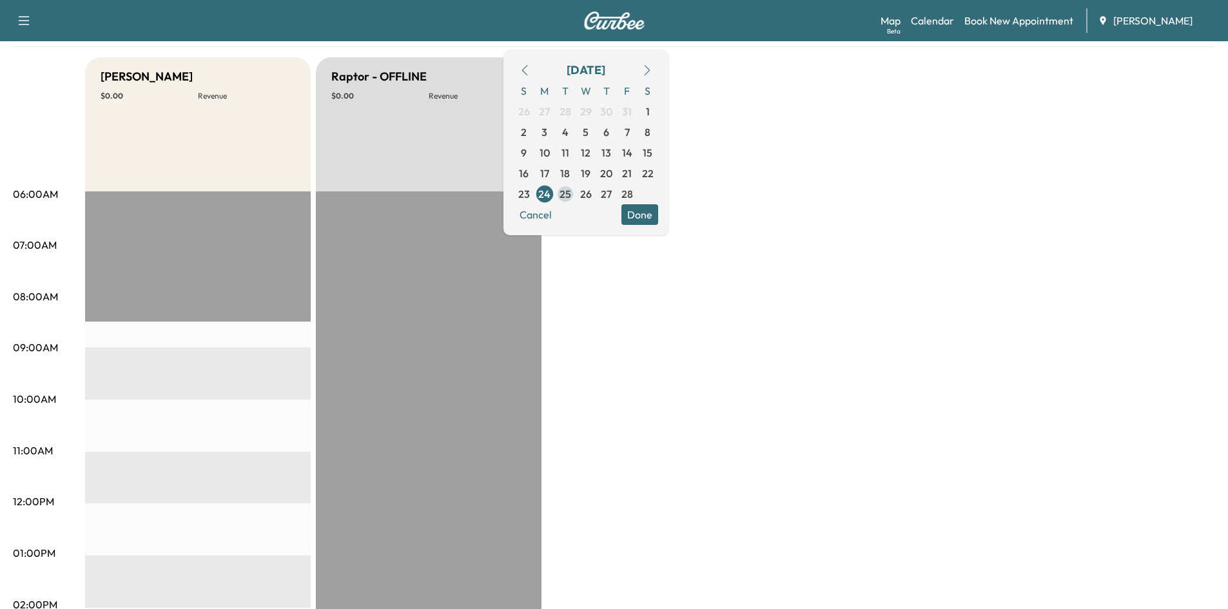
click at [571, 192] on span "25" at bounding box center [566, 193] width 12 height 15
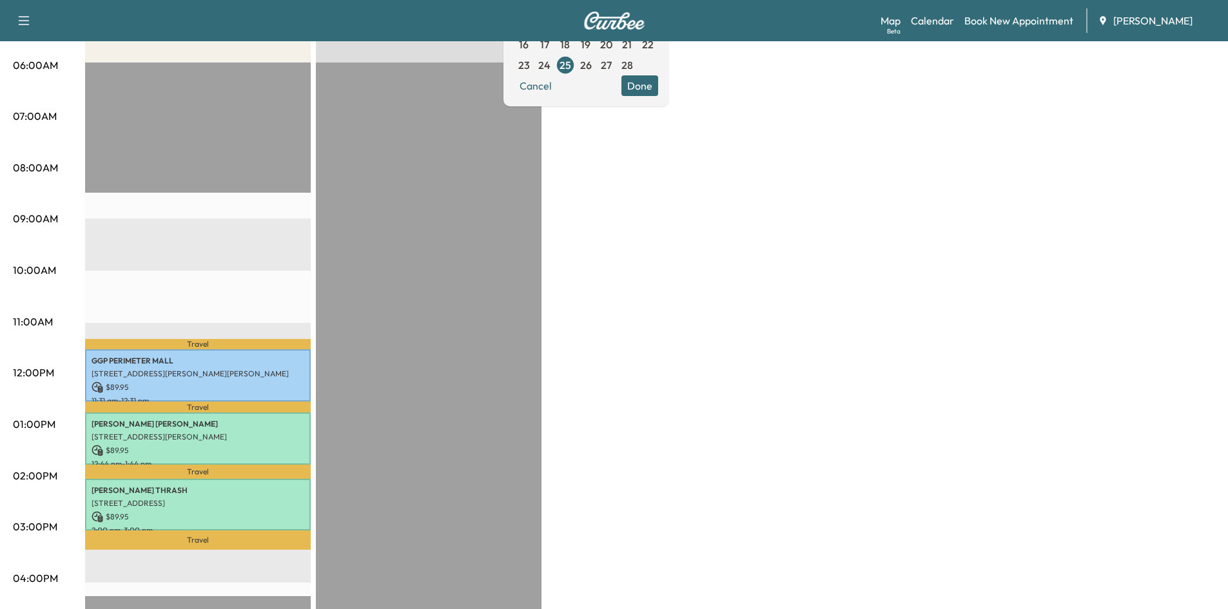
scroll to position [241, 0]
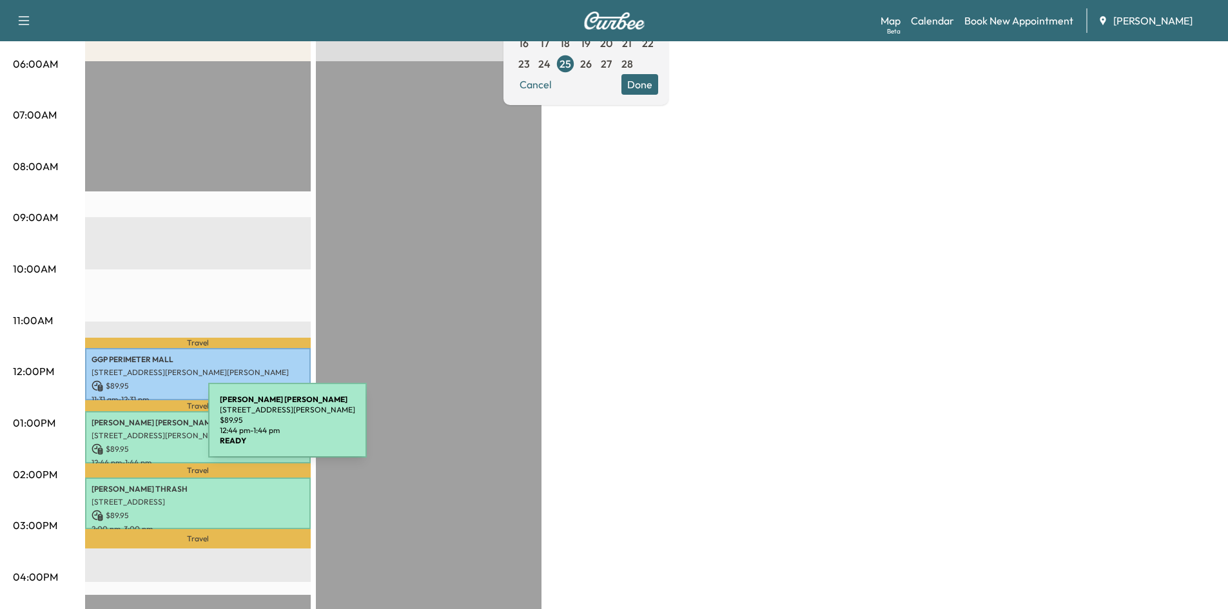
click at [112, 431] on p "[STREET_ADDRESS][PERSON_NAME]" at bounding box center [198, 436] width 213 height 10
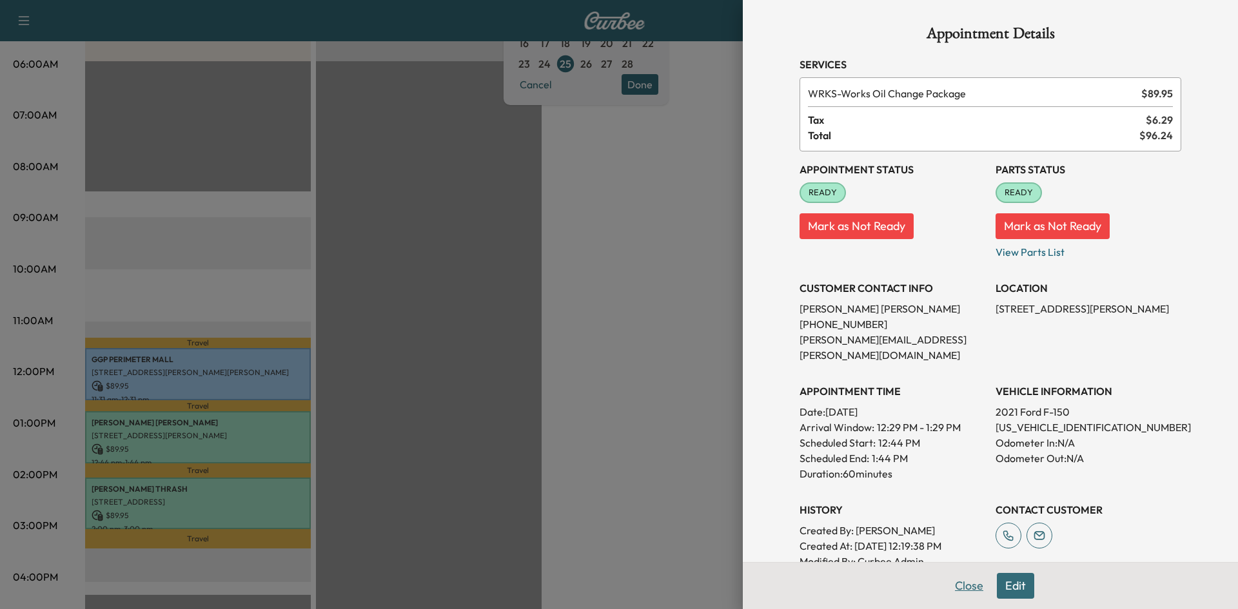
click at [966, 588] on button "Close" at bounding box center [969, 586] width 45 height 26
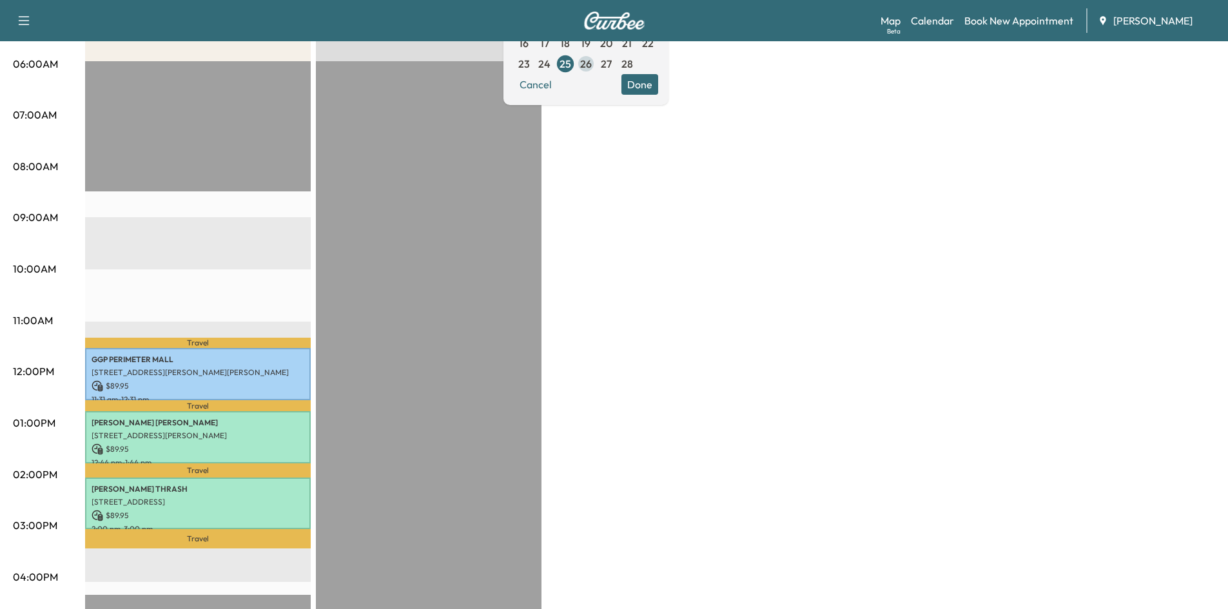
click at [592, 64] on span "26" at bounding box center [586, 63] width 12 height 15
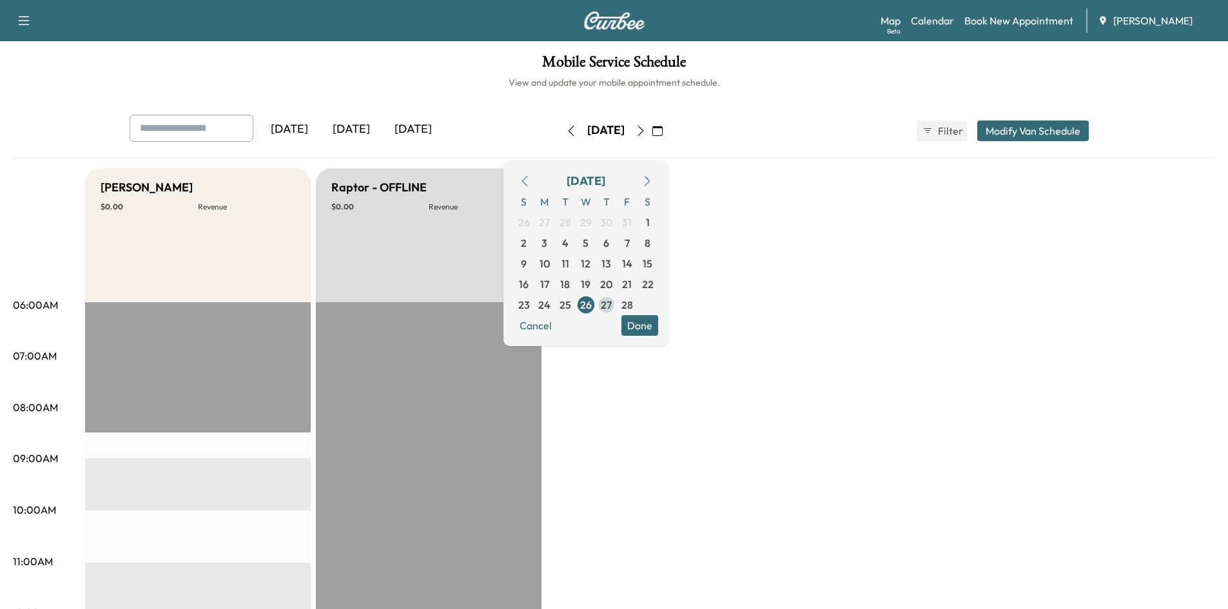
click at [612, 306] on span "27" at bounding box center [606, 304] width 11 height 15
click at [633, 308] on span "28" at bounding box center [628, 304] width 12 height 15
click at [558, 331] on button "Cancel" at bounding box center [536, 325] width 44 height 21
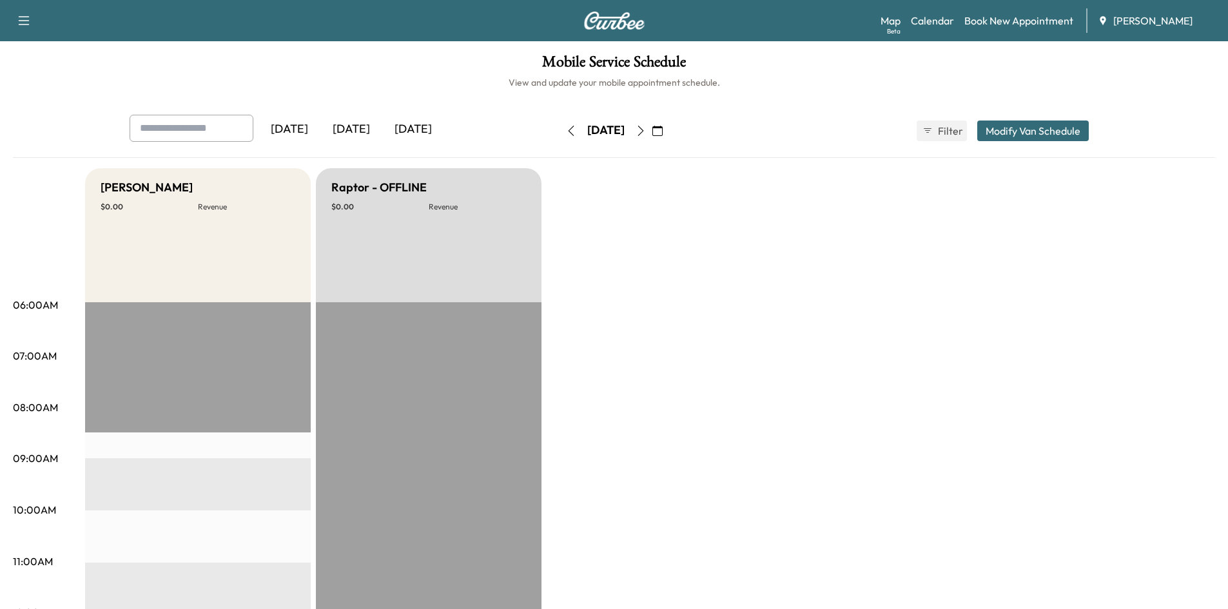
click at [663, 130] on icon "button" at bounding box center [658, 131] width 10 height 10
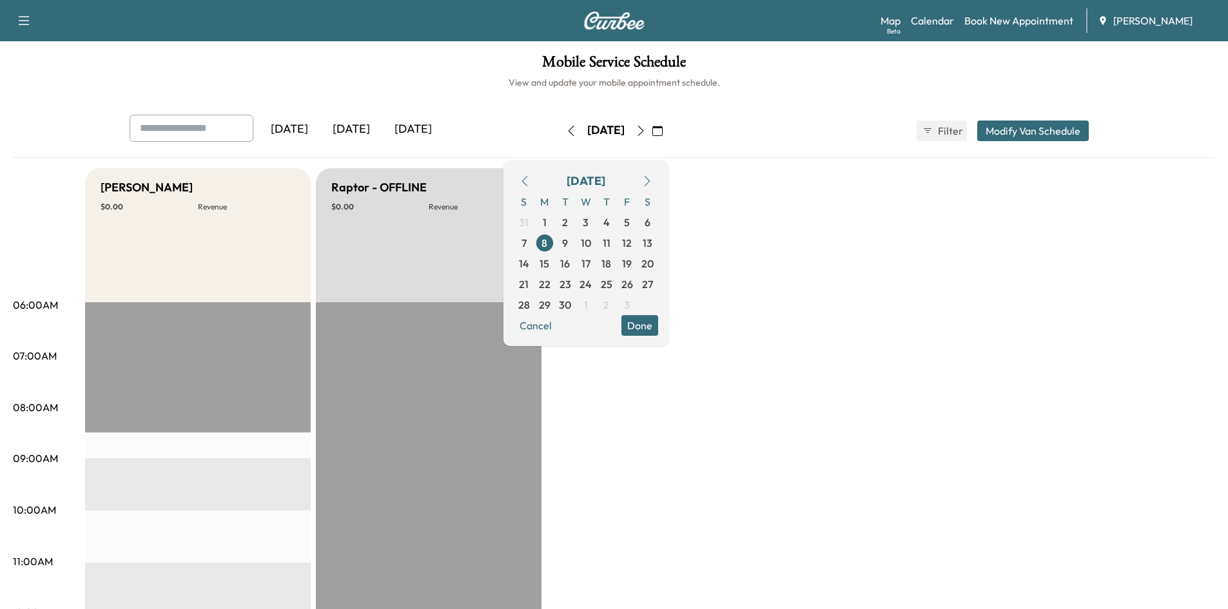
click at [530, 182] on icon "button" at bounding box center [525, 181] width 10 height 10
click at [530, 179] on icon "button" at bounding box center [525, 181] width 10 height 10
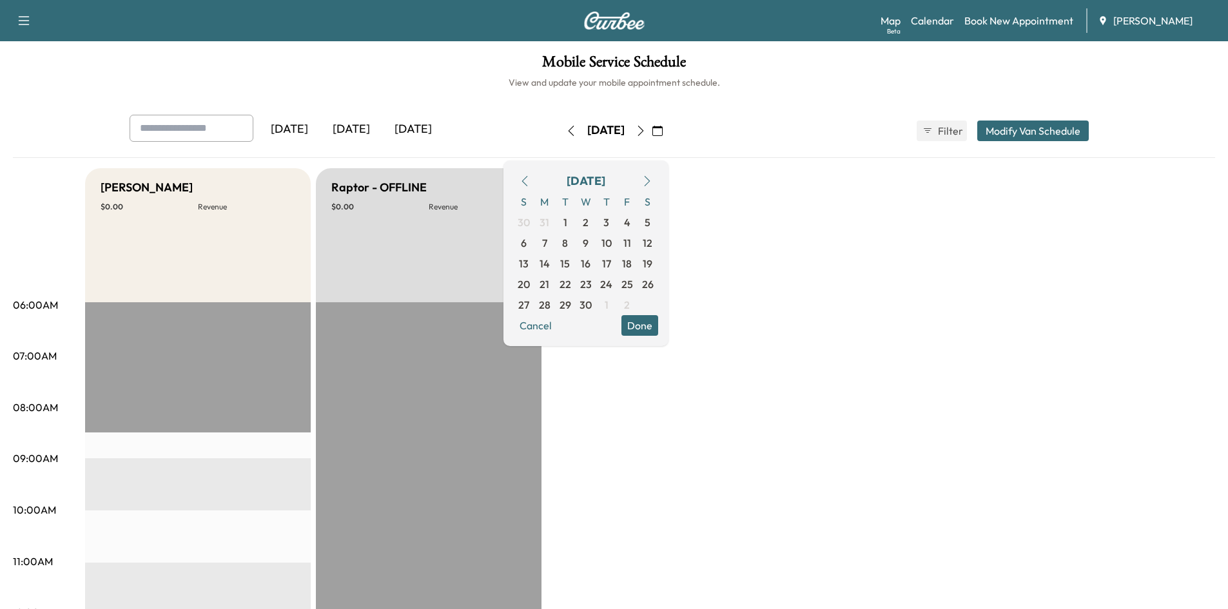
click at [530, 179] on icon "button" at bounding box center [525, 181] width 10 height 10
click at [551, 307] on span "24" at bounding box center [544, 304] width 12 height 15
drag, startPoint x: 601, startPoint y: 309, endPoint x: 696, endPoint y: 301, distance: 95.7
click at [571, 308] on span "25" at bounding box center [566, 304] width 12 height 15
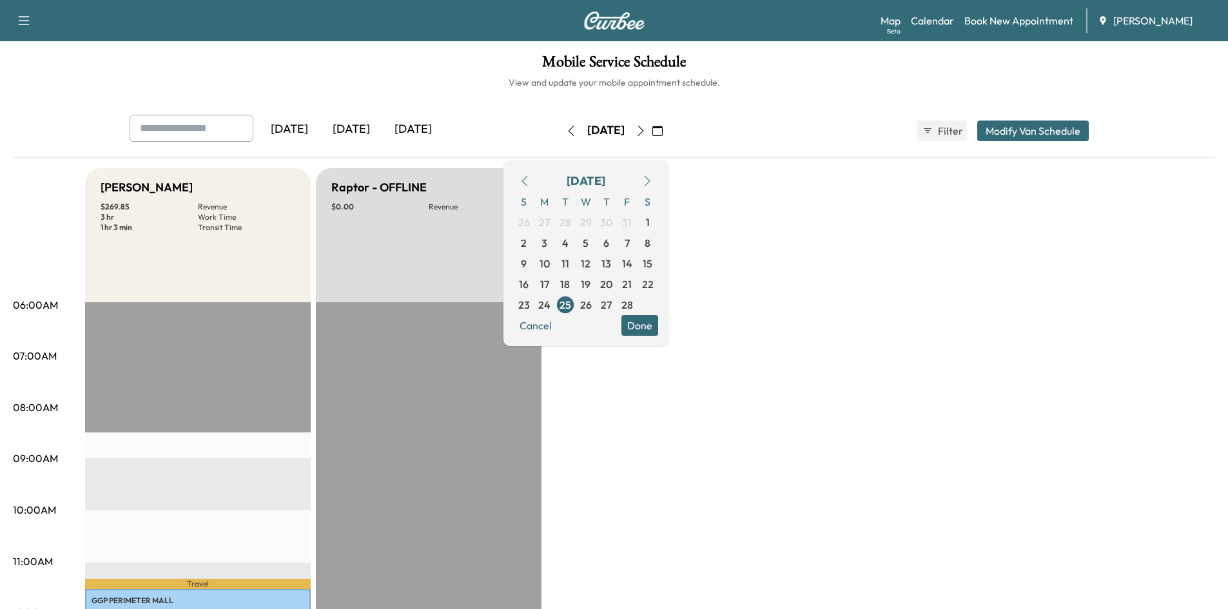
click at [653, 180] on icon "button" at bounding box center [647, 181] width 10 height 10
click at [551, 221] on span "24" at bounding box center [544, 222] width 12 height 15
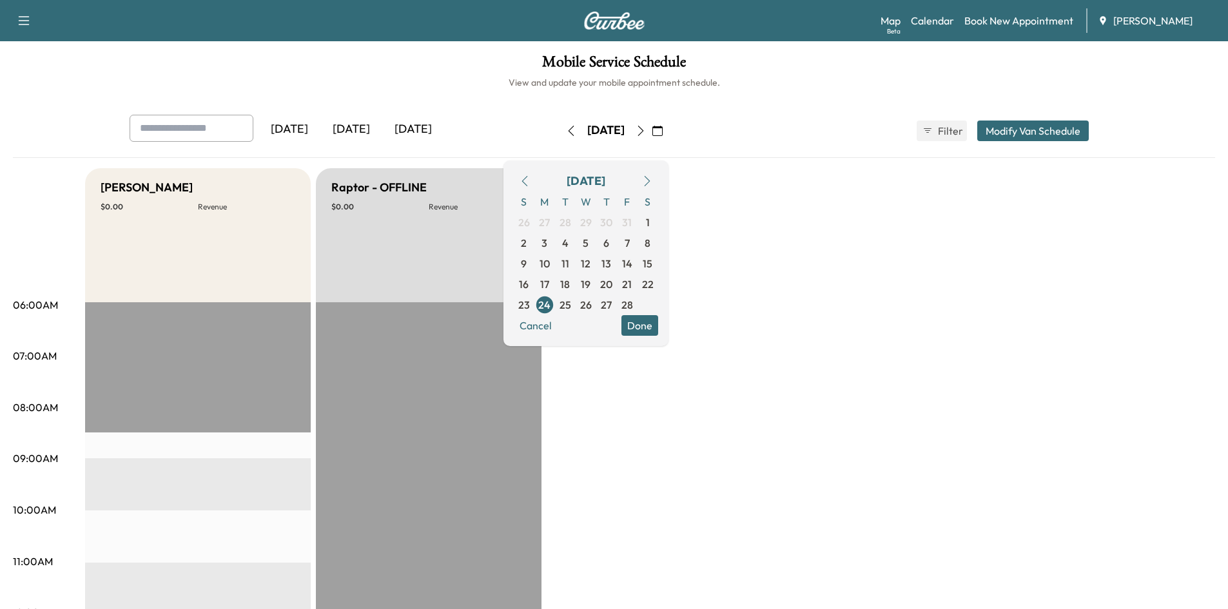
click at [653, 181] on icon "button" at bounding box center [647, 181] width 10 height 10
click at [555, 242] on span "3" at bounding box center [545, 243] width 21 height 21
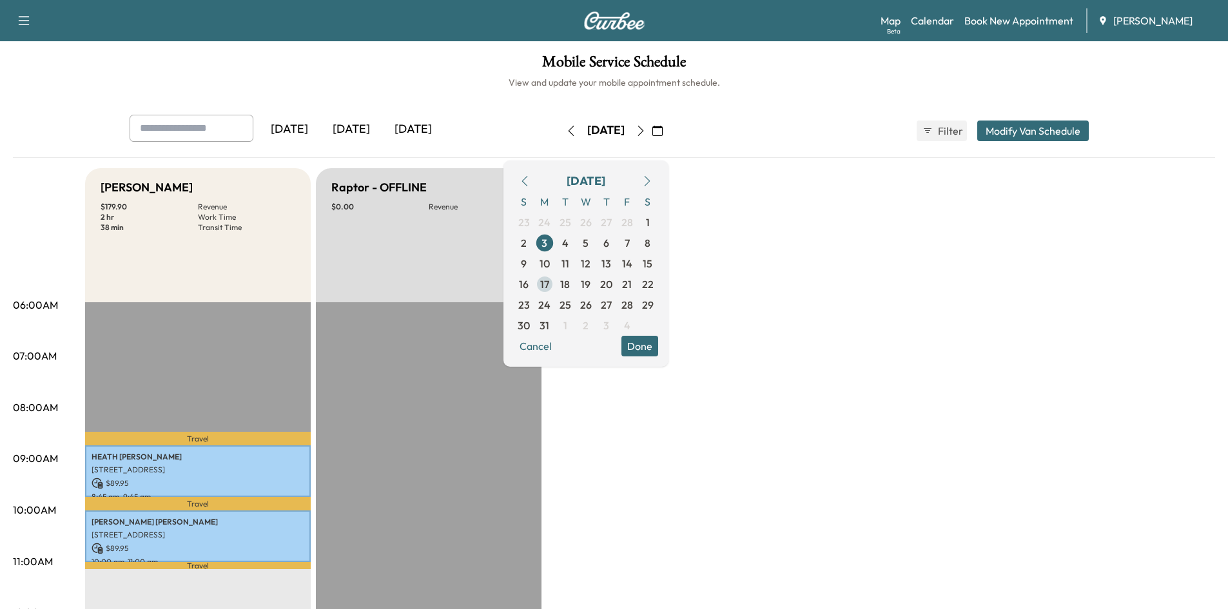
click at [549, 288] on span "17" at bounding box center [544, 284] width 9 height 15
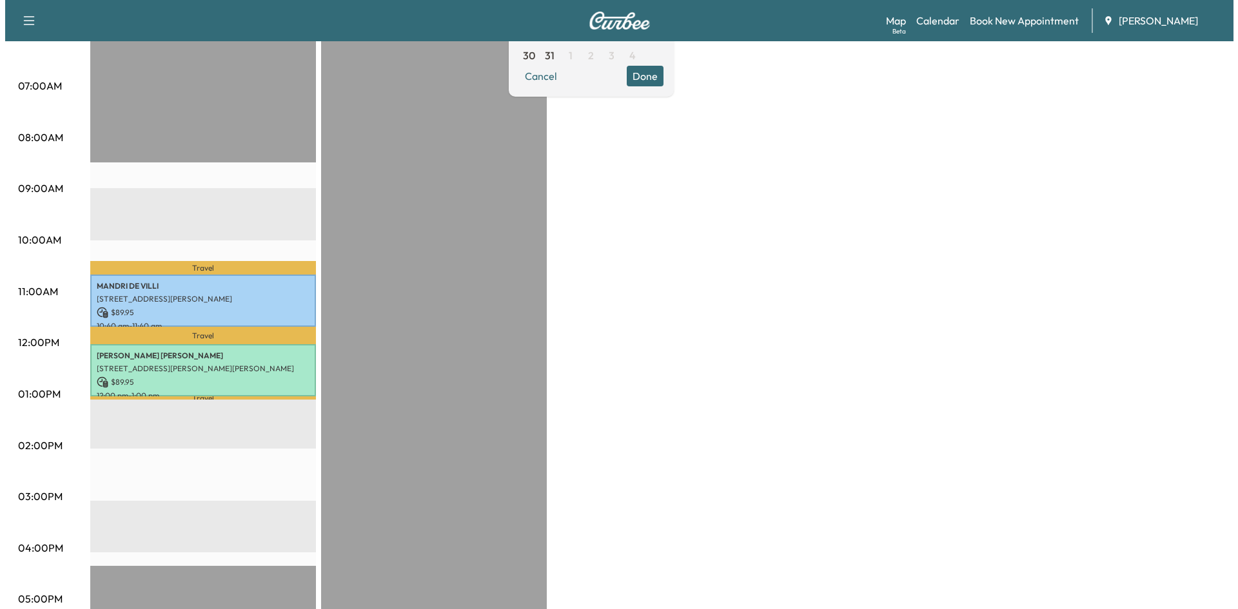
scroll to position [275, 0]
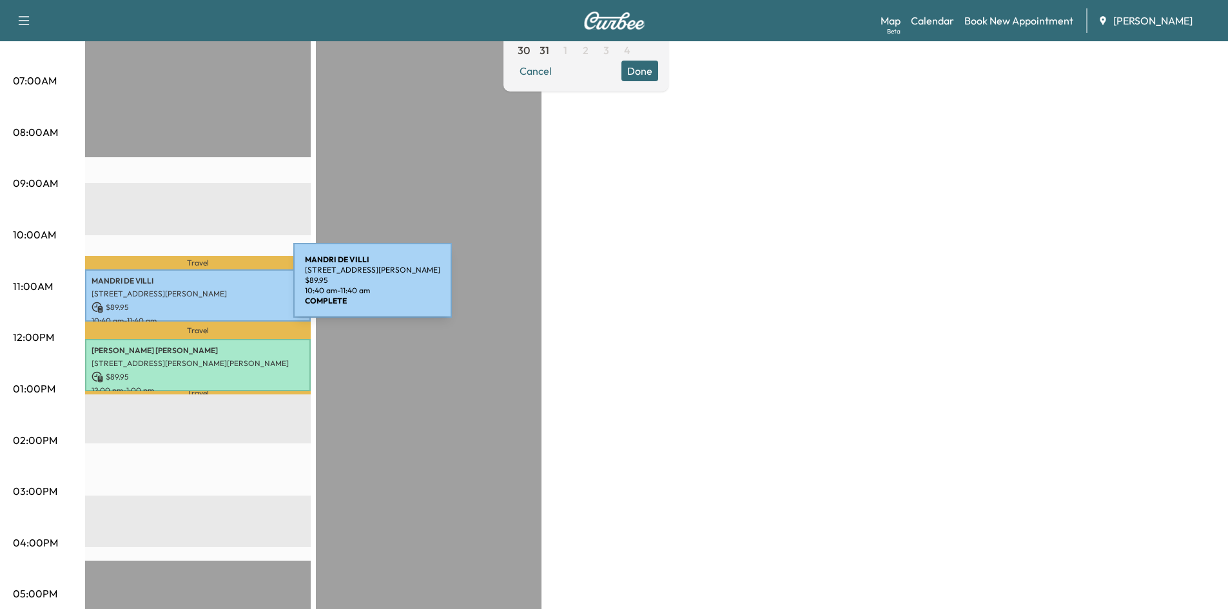
click at [197, 289] on p "5201 Tealing Dr, Roswell, GA 30075, USA" at bounding box center [198, 294] width 213 height 10
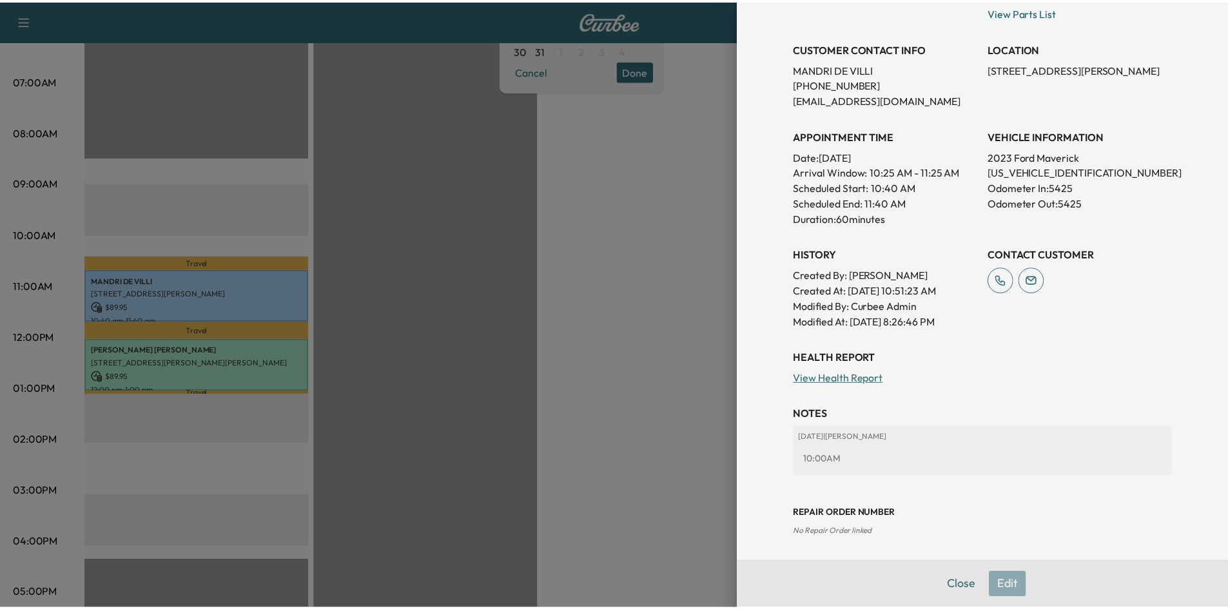
scroll to position [206, 0]
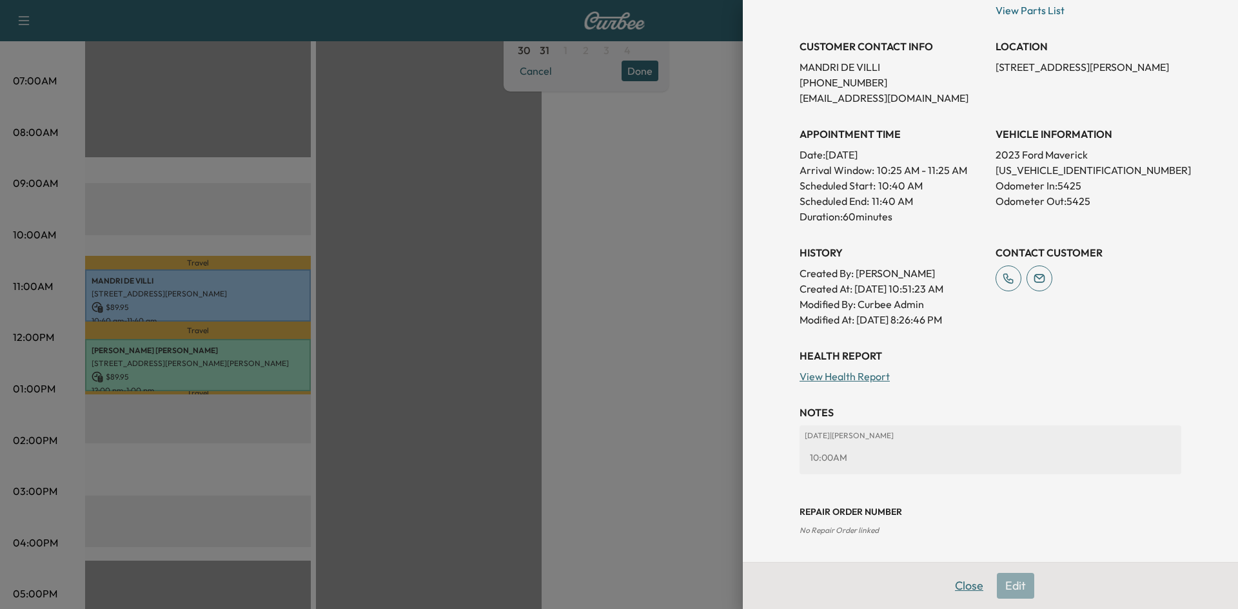
click at [960, 587] on button "Close" at bounding box center [969, 586] width 45 height 26
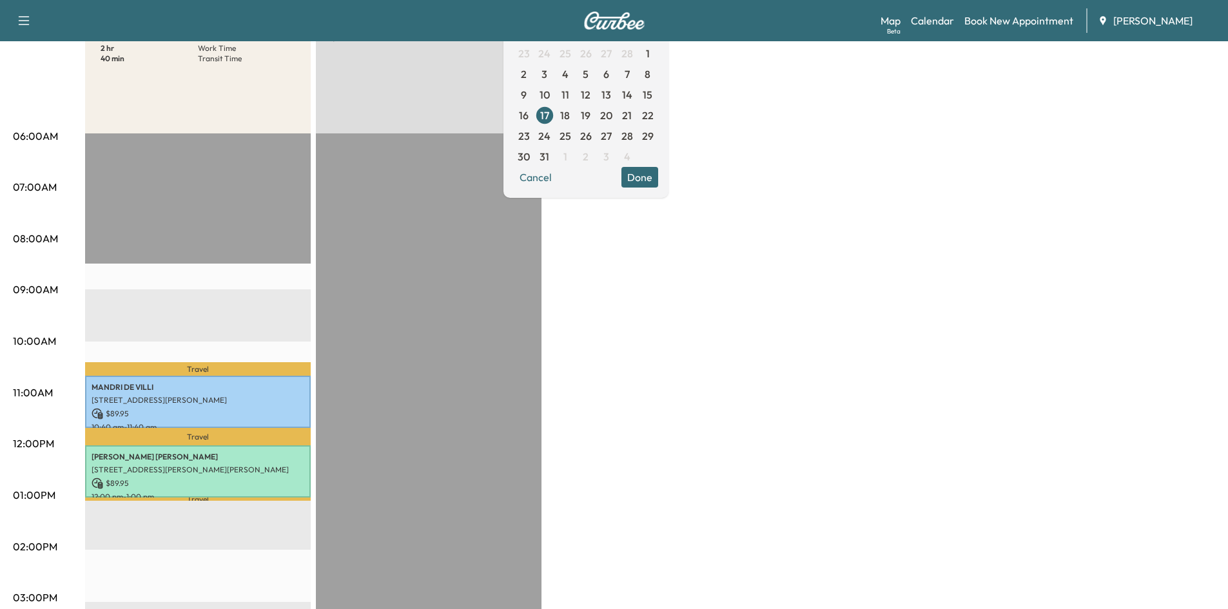
scroll to position [130, 0]
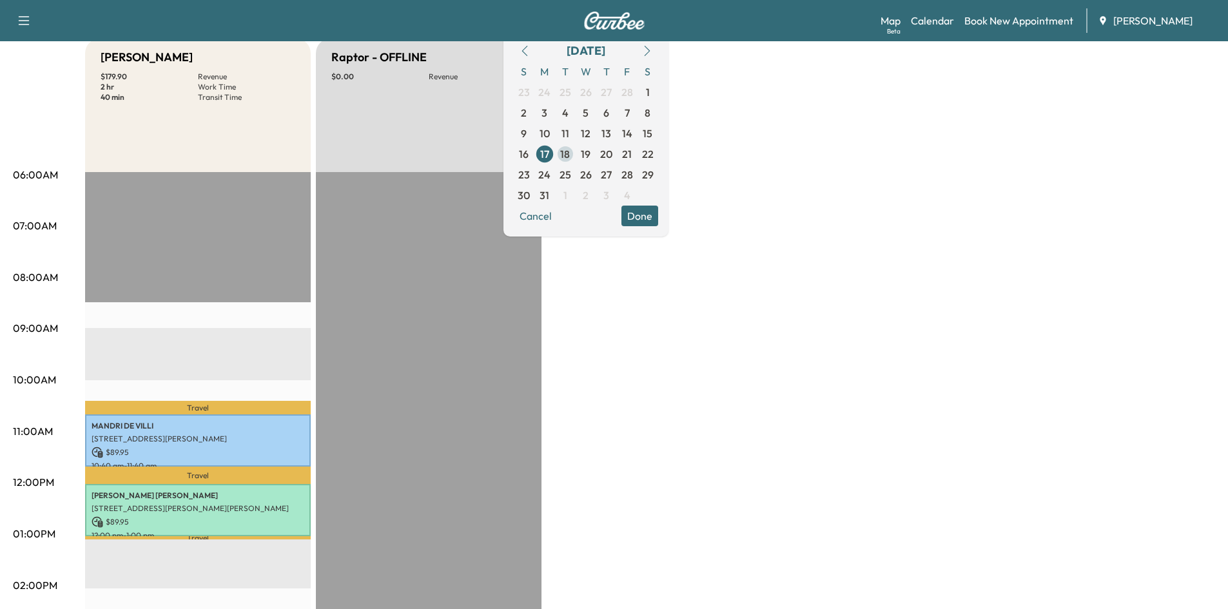
click at [570, 153] on span "18" at bounding box center [565, 153] width 10 height 15
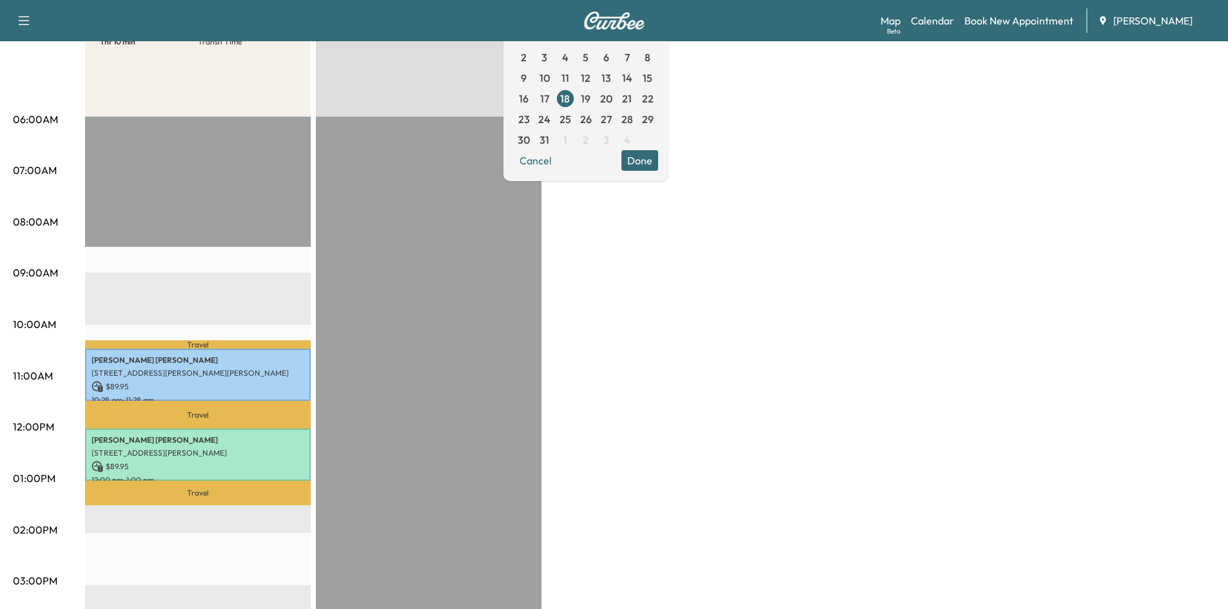
scroll to position [192, 0]
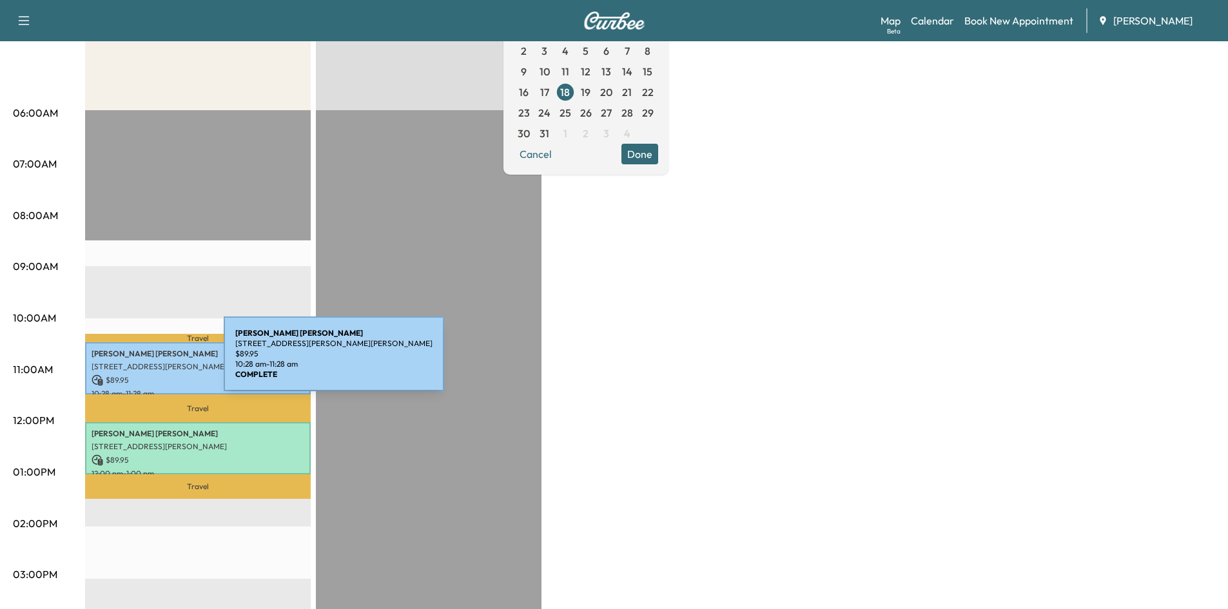
click at [127, 362] on p "5895 Garber Dr NE, Atlanta, GA 30328, USA" at bounding box center [198, 367] width 213 height 10
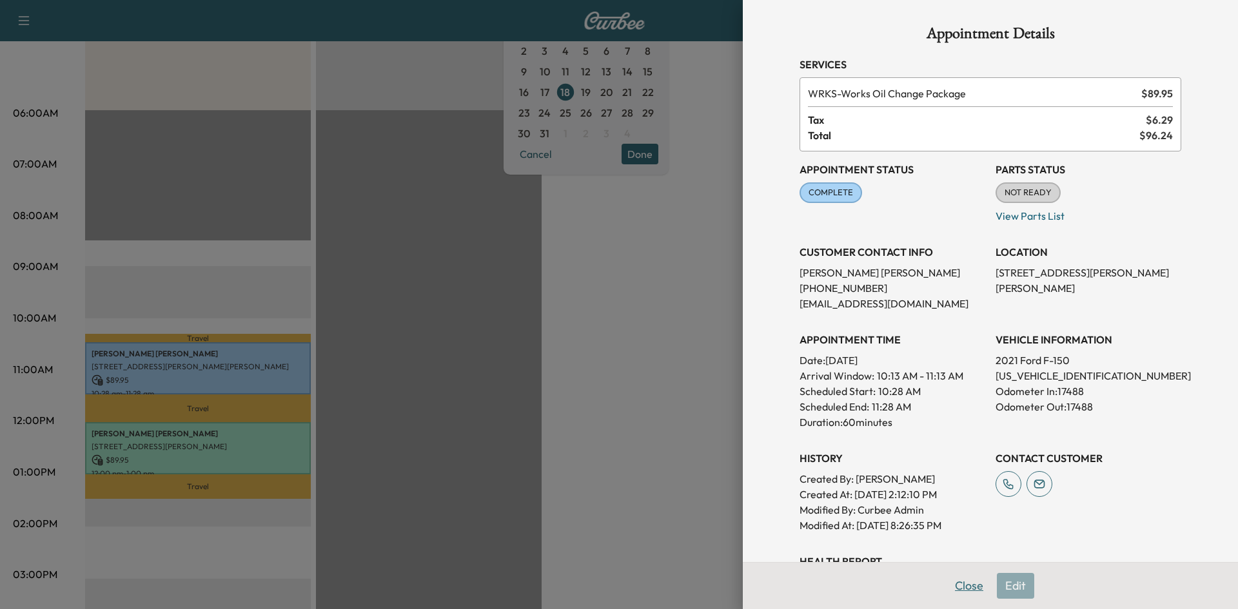
click at [961, 584] on button "Close" at bounding box center [969, 586] width 45 height 26
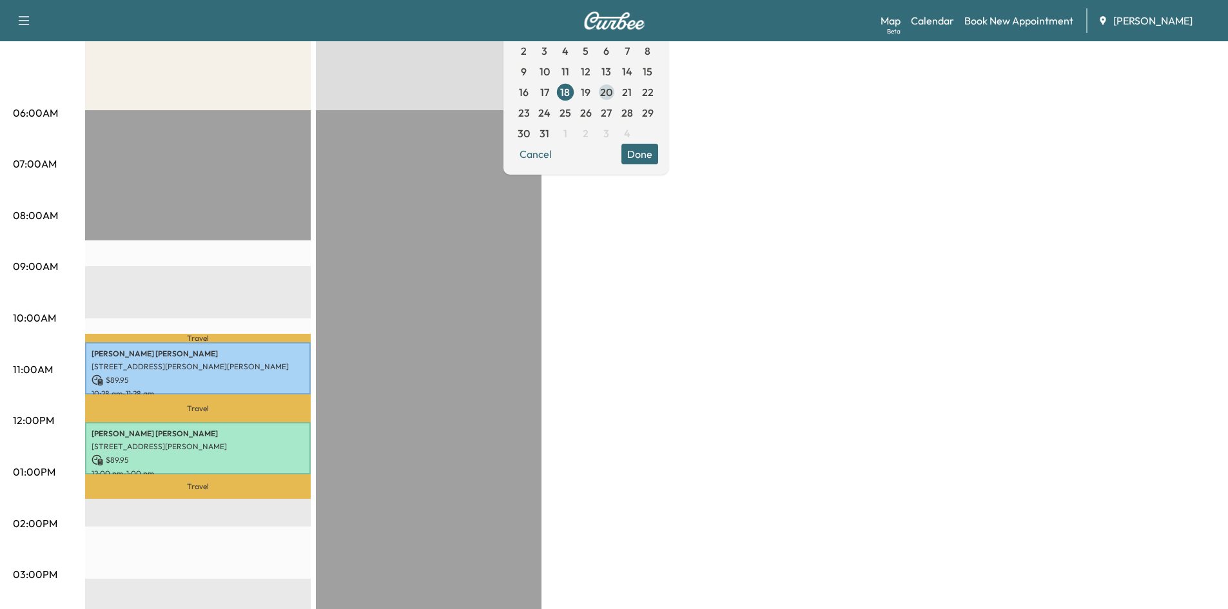
click at [613, 92] on span "20" at bounding box center [606, 91] width 12 height 15
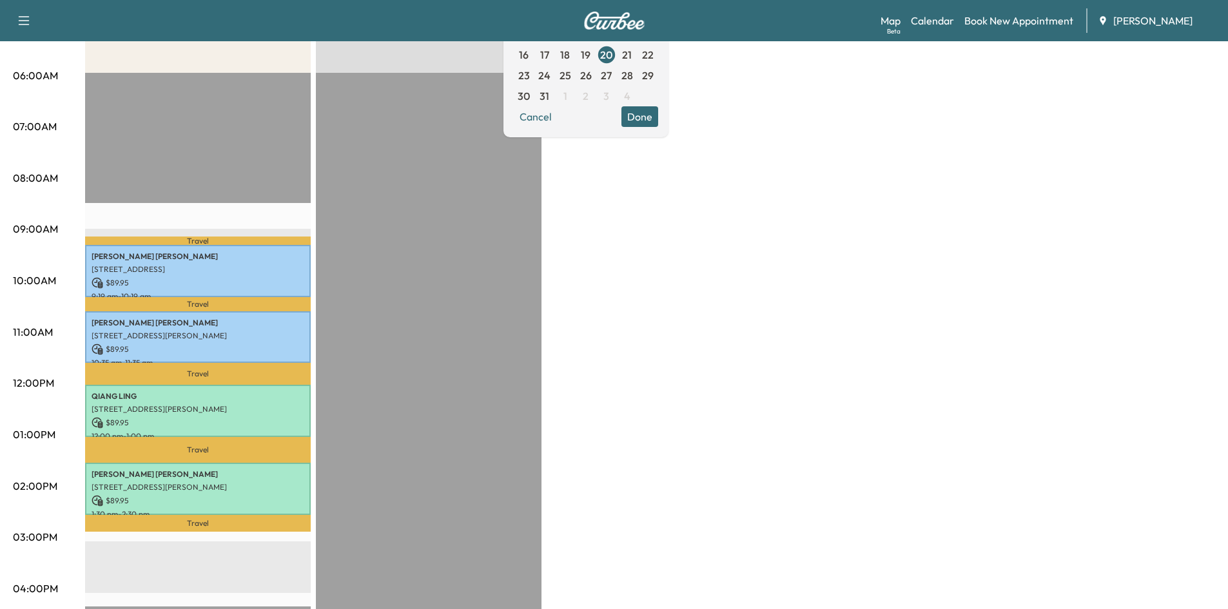
scroll to position [233, 0]
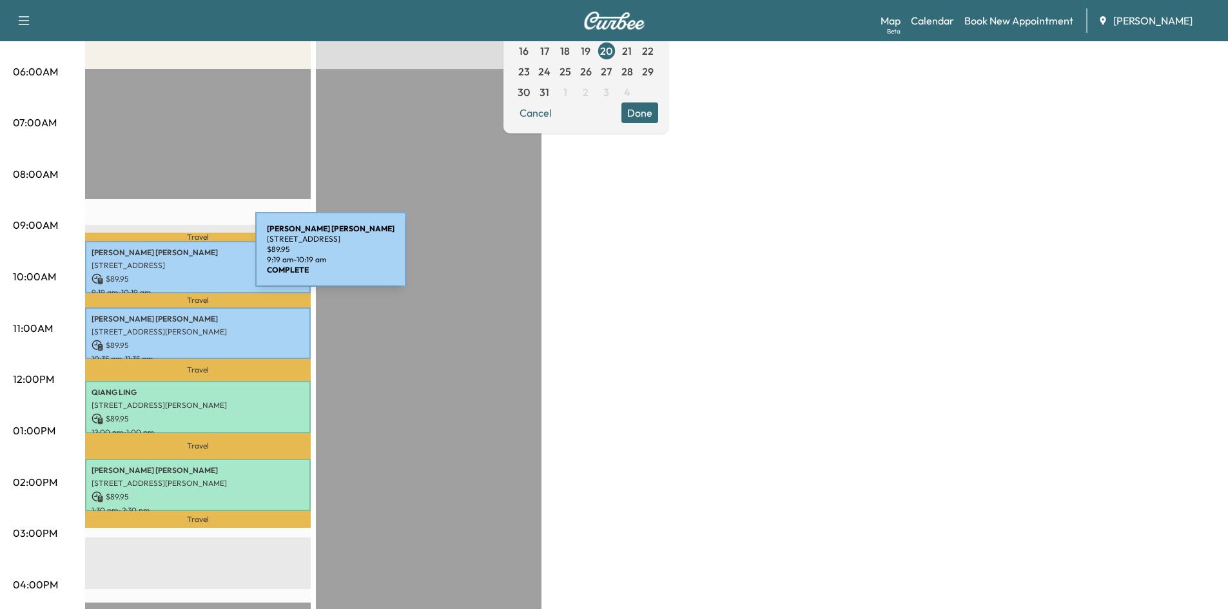
click at [161, 264] on p "400 Perimeter Center Terrace, Atlanta, GA 30346, USA" at bounding box center [198, 266] width 213 height 10
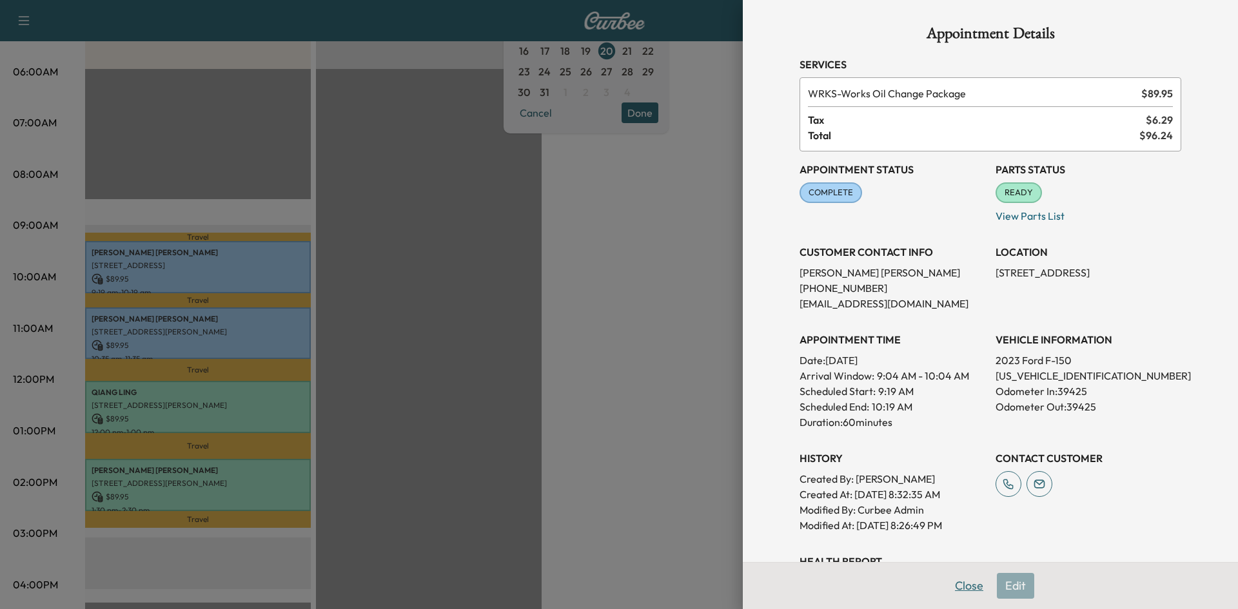
click at [965, 586] on button "Close" at bounding box center [969, 586] width 45 height 26
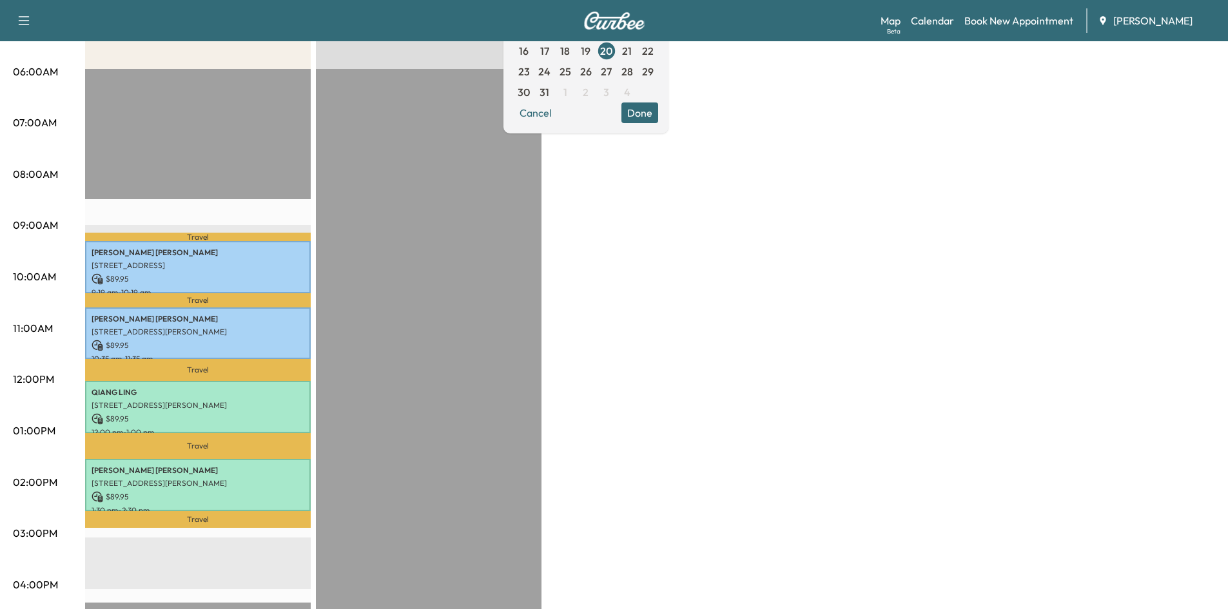
scroll to position [0, 0]
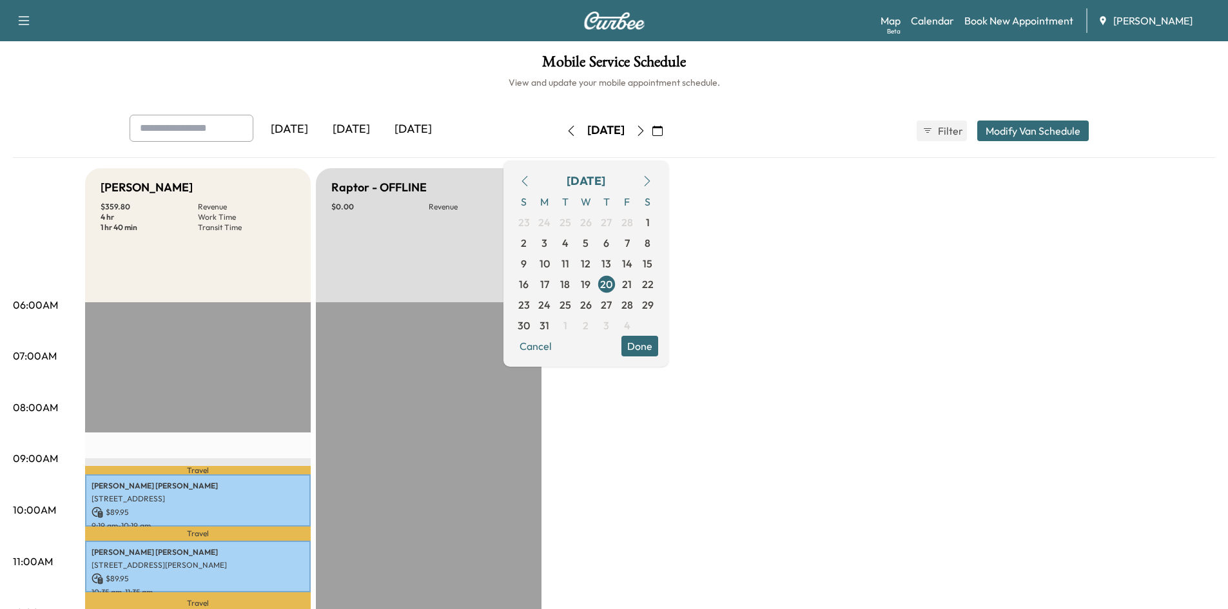
click at [653, 178] on icon "button" at bounding box center [647, 181] width 10 height 10
click at [568, 237] on span "6" at bounding box center [565, 242] width 6 height 15
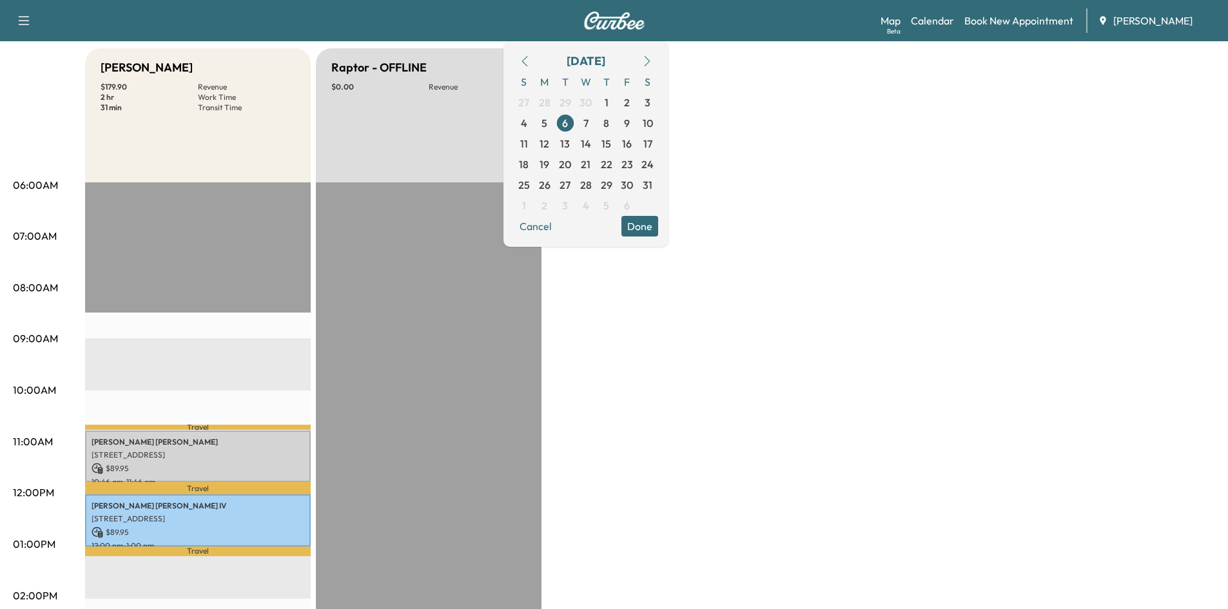
scroll to position [113, 0]
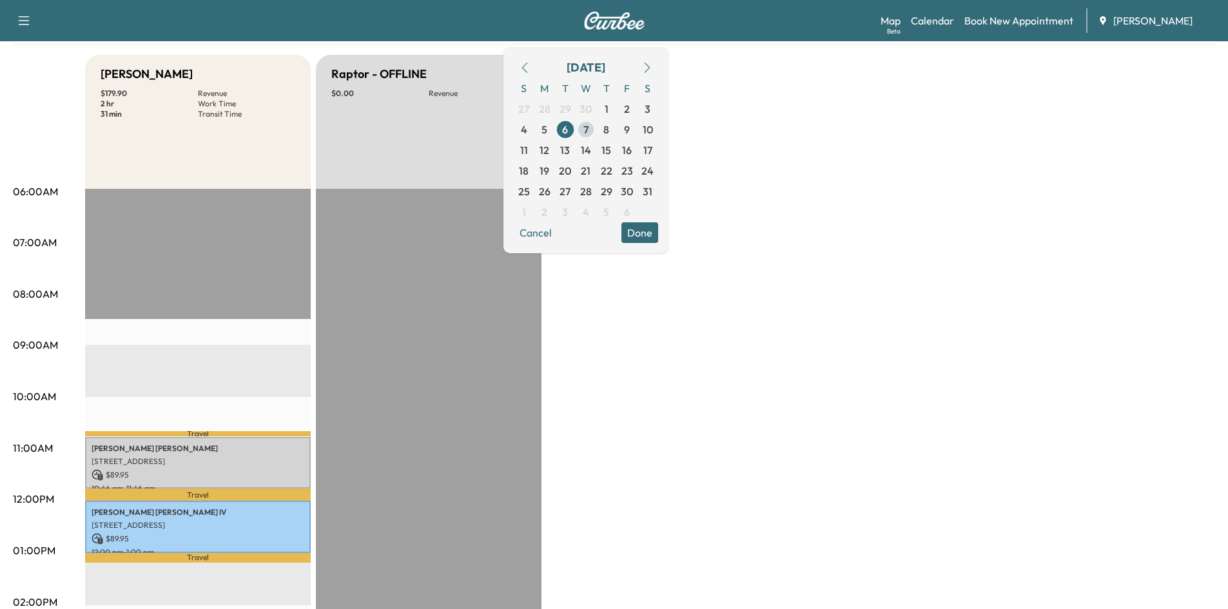
click at [589, 129] on span "7" at bounding box center [586, 129] width 5 height 15
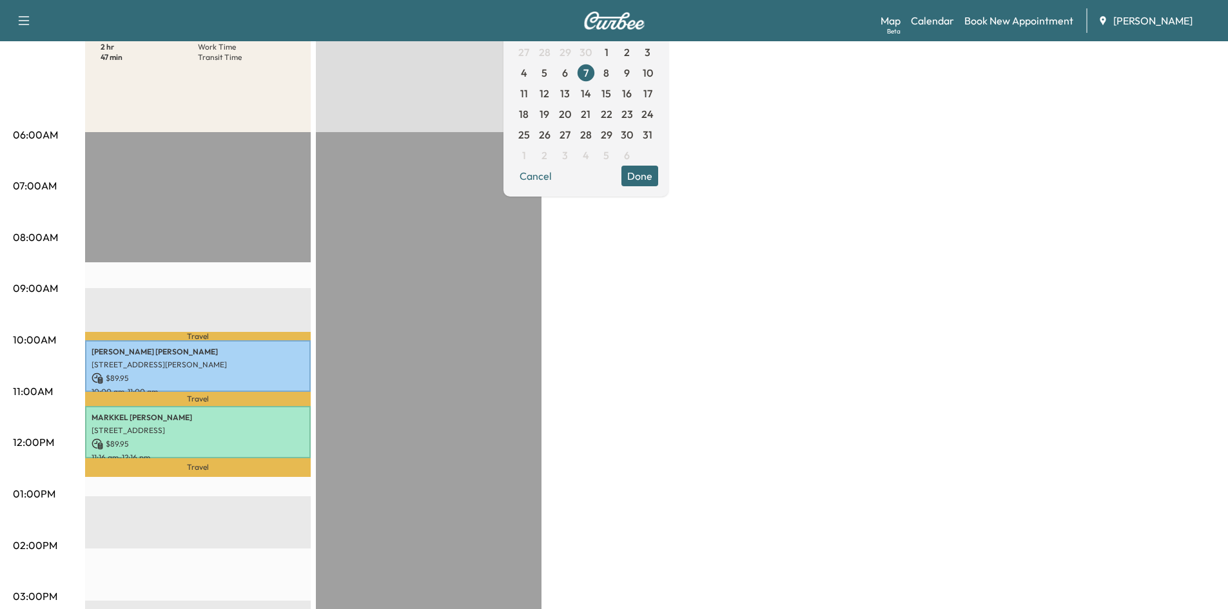
scroll to position [179, 0]
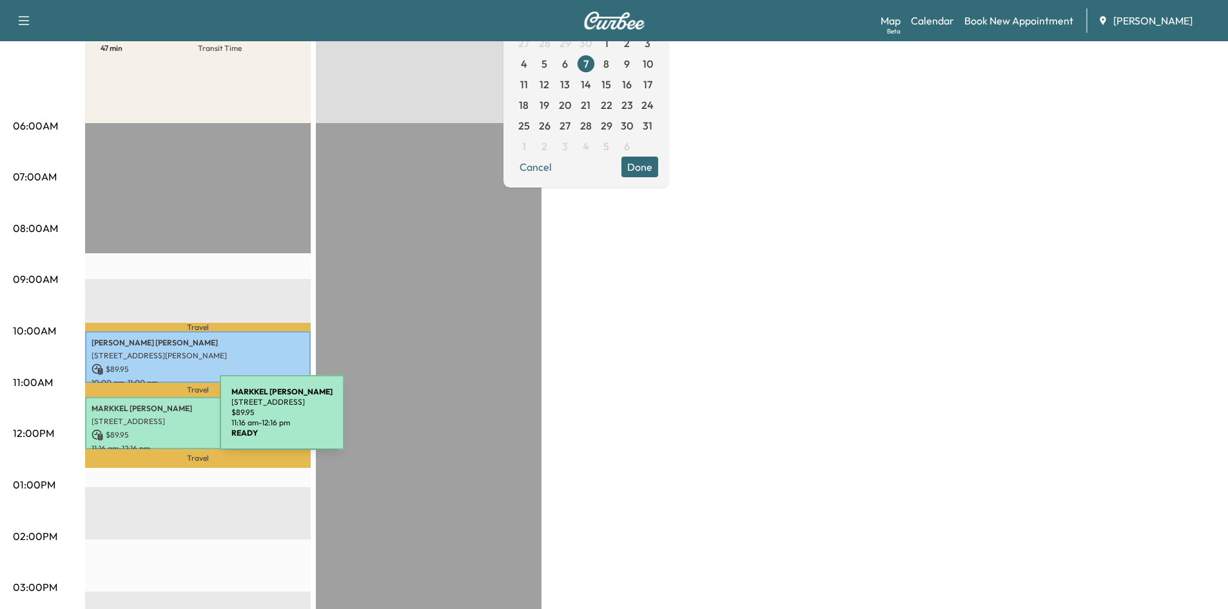
click at [123, 420] on p "6600 Bay Cir, Norcross, GA 30071, USA" at bounding box center [198, 422] width 213 height 10
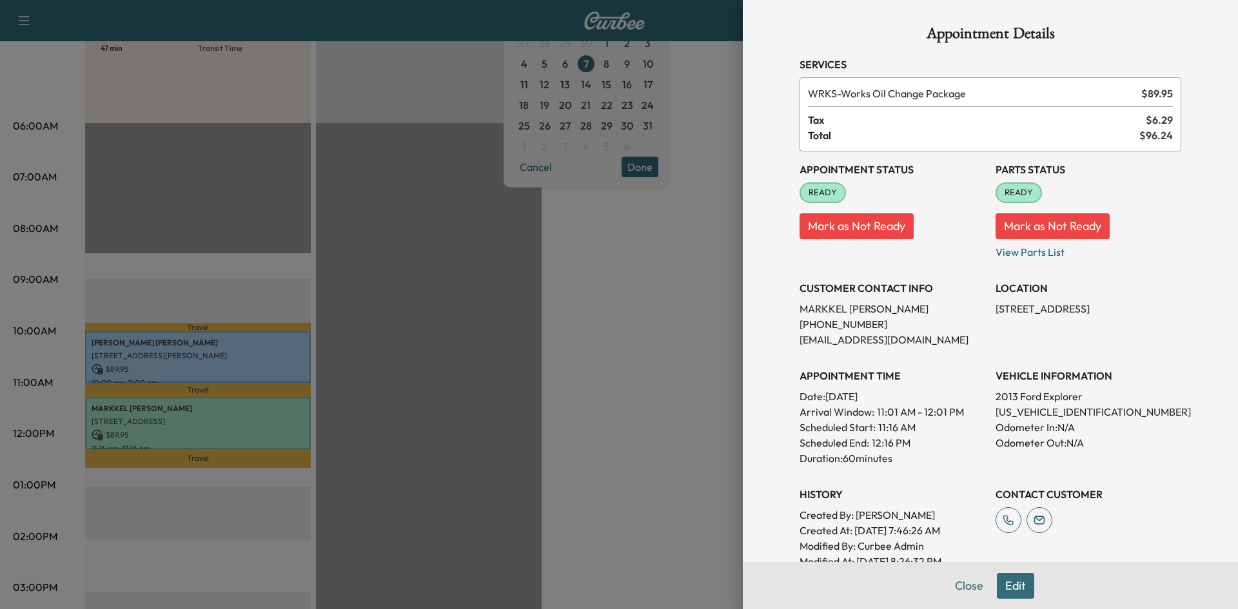
drag, startPoint x: 952, startPoint y: 587, endPoint x: 987, endPoint y: 571, distance: 38.4
click at [965, 582] on button "Close" at bounding box center [969, 586] width 45 height 26
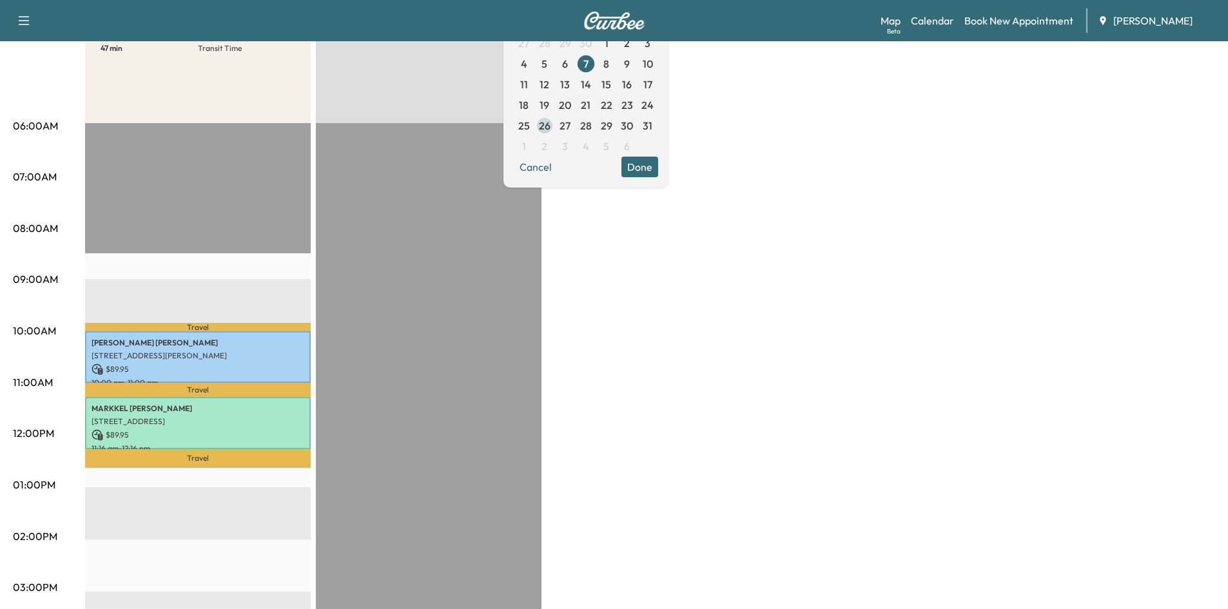
click at [551, 129] on span "26" at bounding box center [545, 125] width 12 height 15
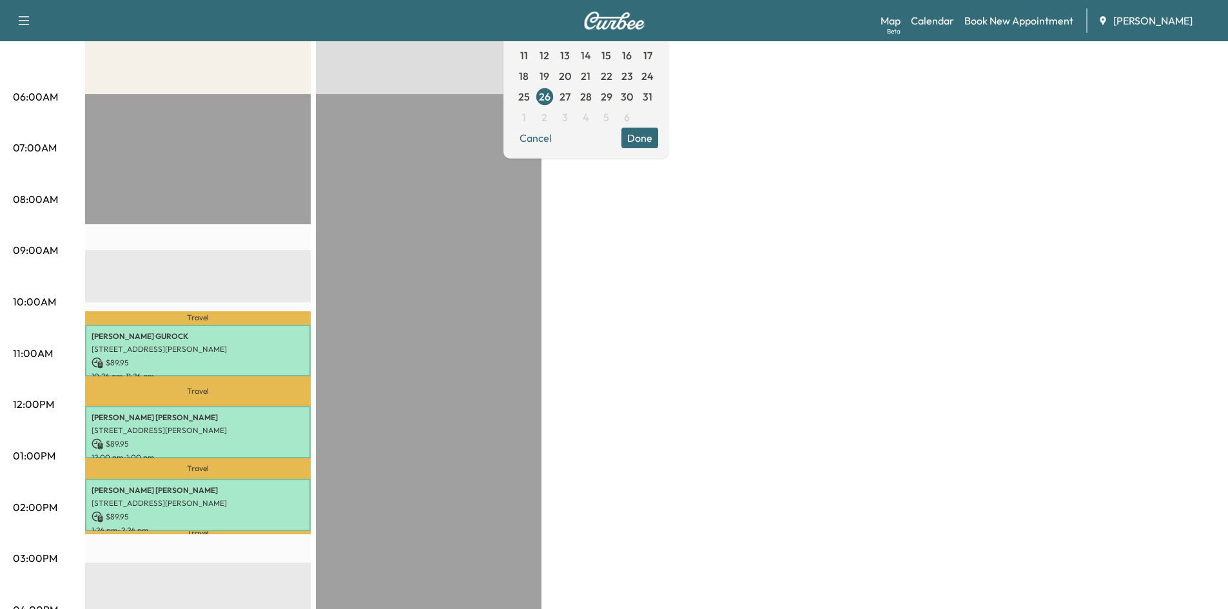
scroll to position [250, 0]
